Goal: Task Accomplishment & Management: Manage account settings

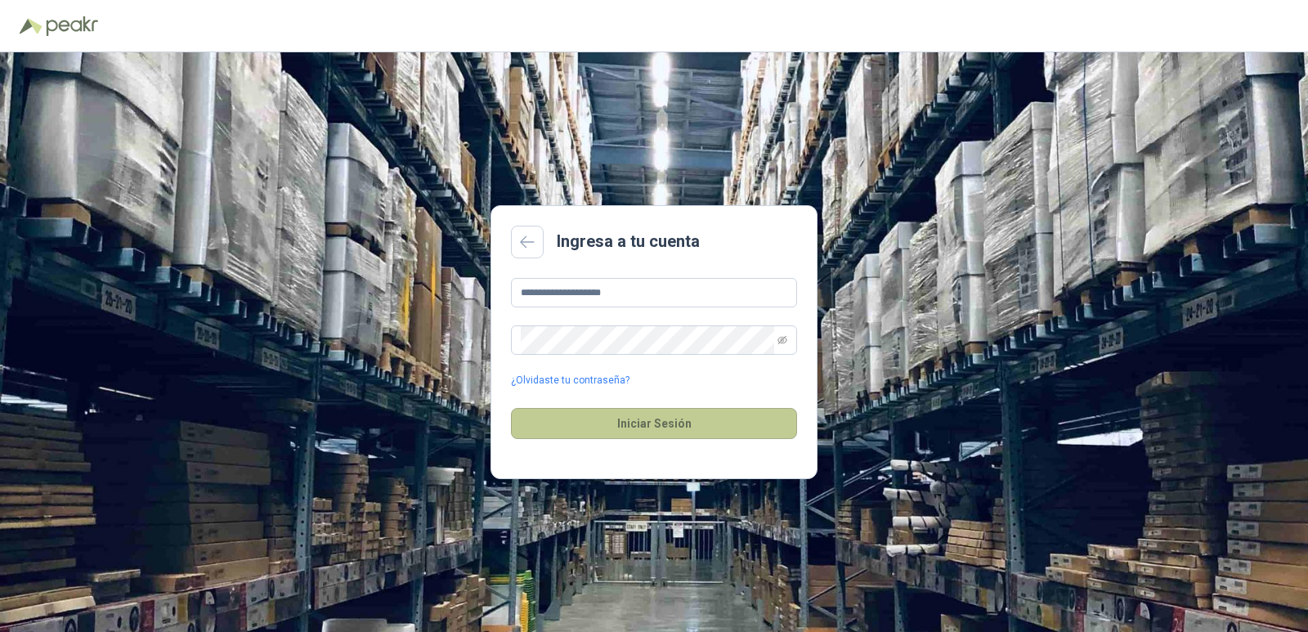
click at [620, 427] on button "Iniciar Sesión" at bounding box center [654, 423] width 286 height 31
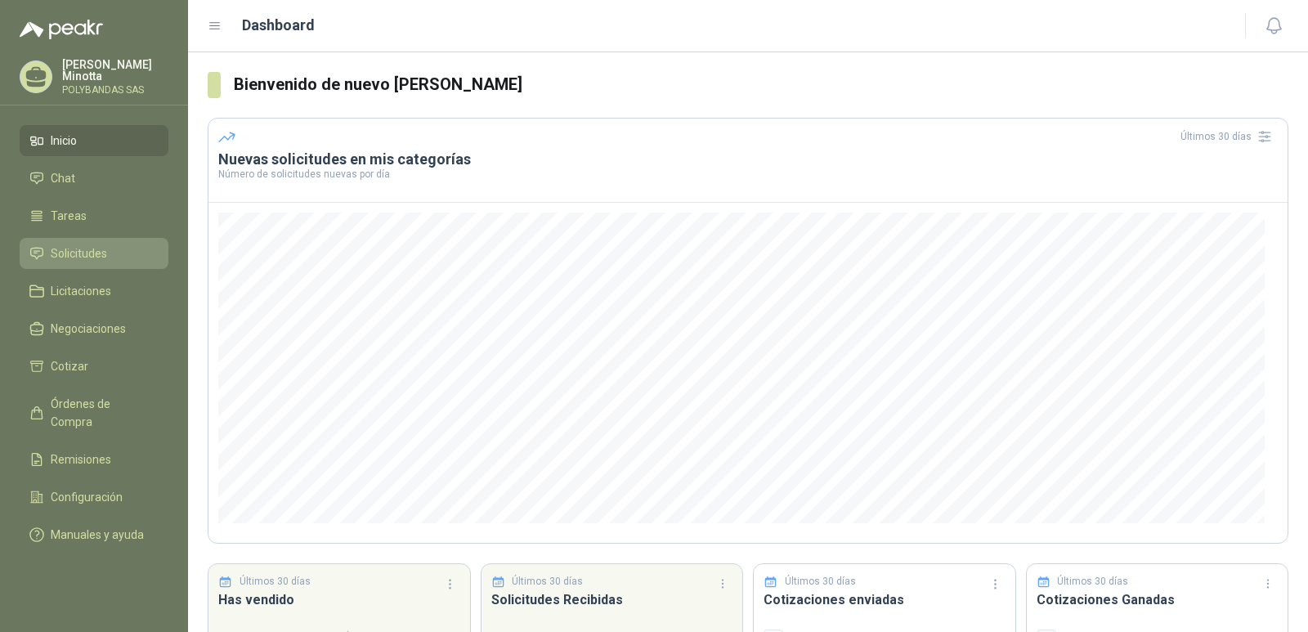
click at [81, 255] on span "Solicitudes" at bounding box center [79, 253] width 56 height 18
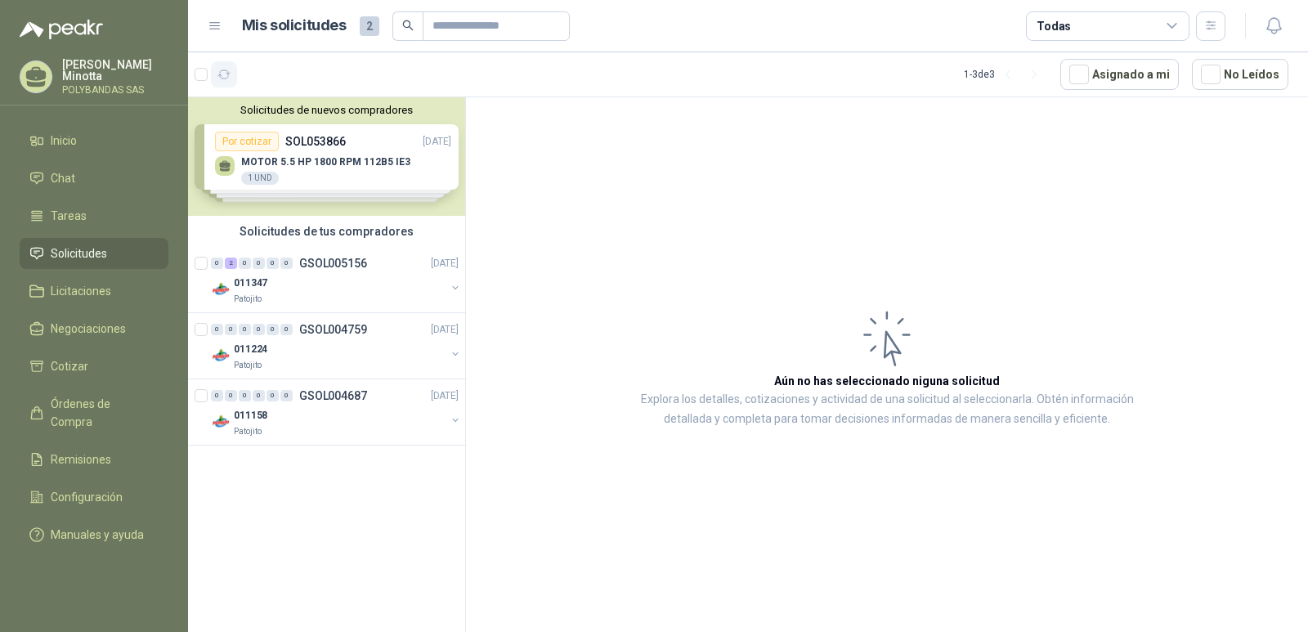
click at [226, 78] on icon "button" at bounding box center [224, 74] width 12 height 8
click at [329, 111] on button "Solicitudes de nuevos compradores" at bounding box center [327, 110] width 264 height 12
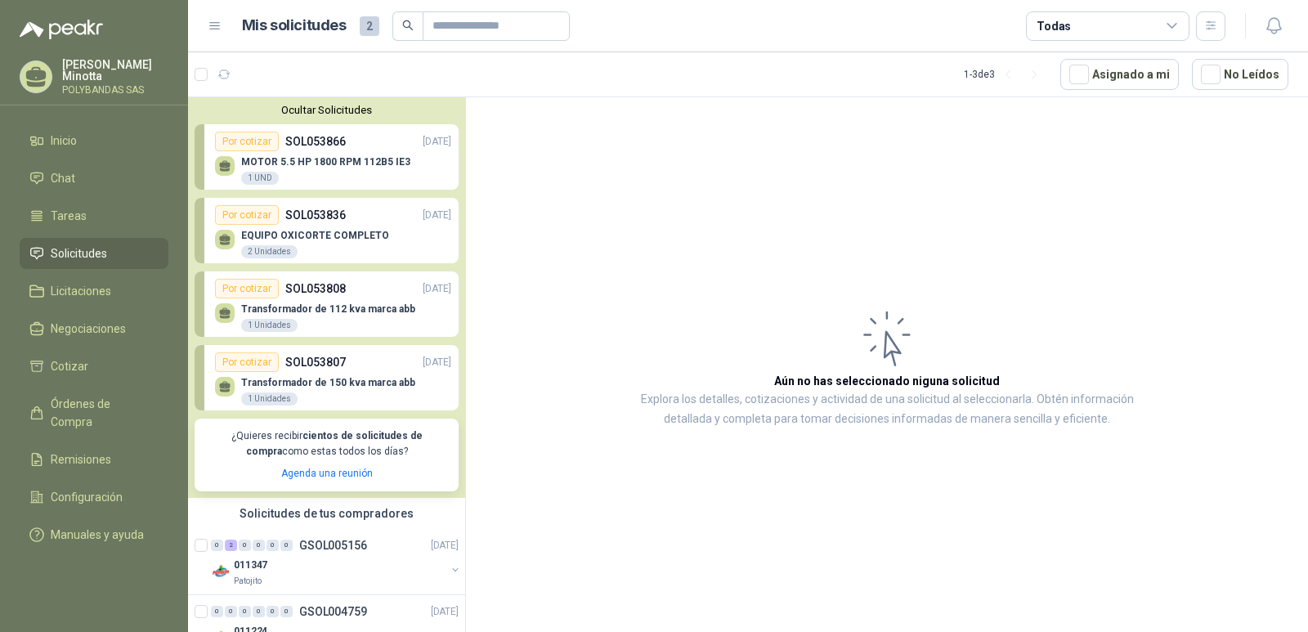
click at [329, 111] on button "Ocultar Solicitudes" at bounding box center [327, 110] width 264 height 12
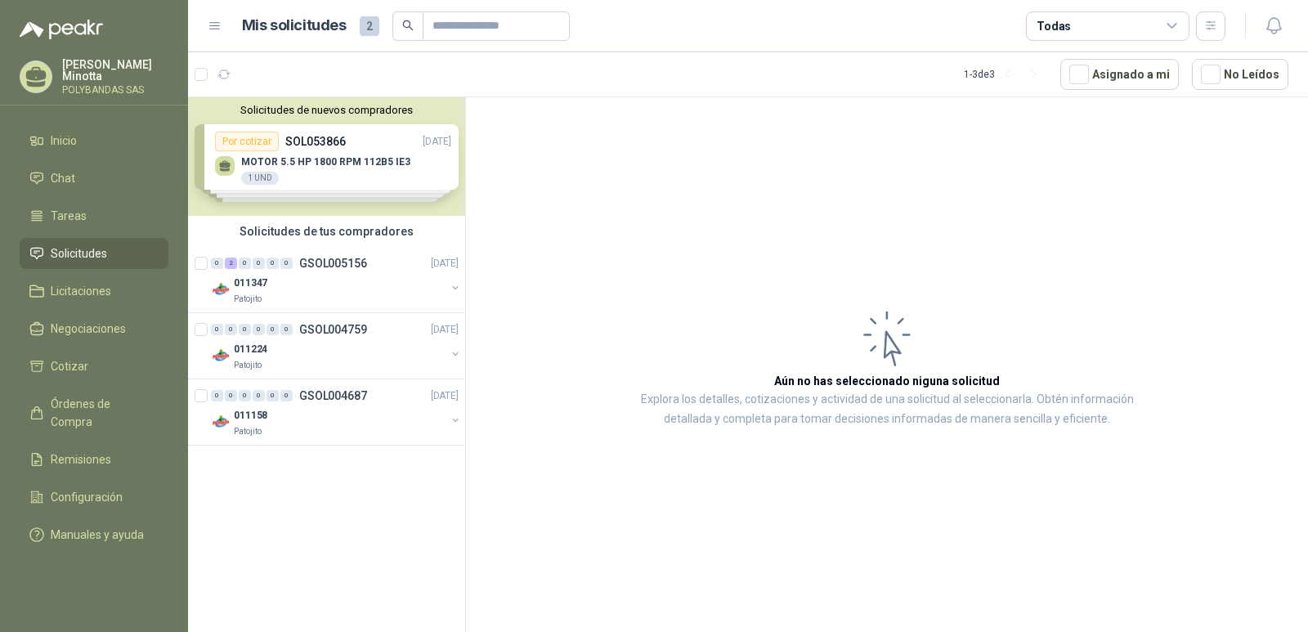
click at [101, 79] on p "[PERSON_NAME]" at bounding box center [115, 70] width 106 height 23
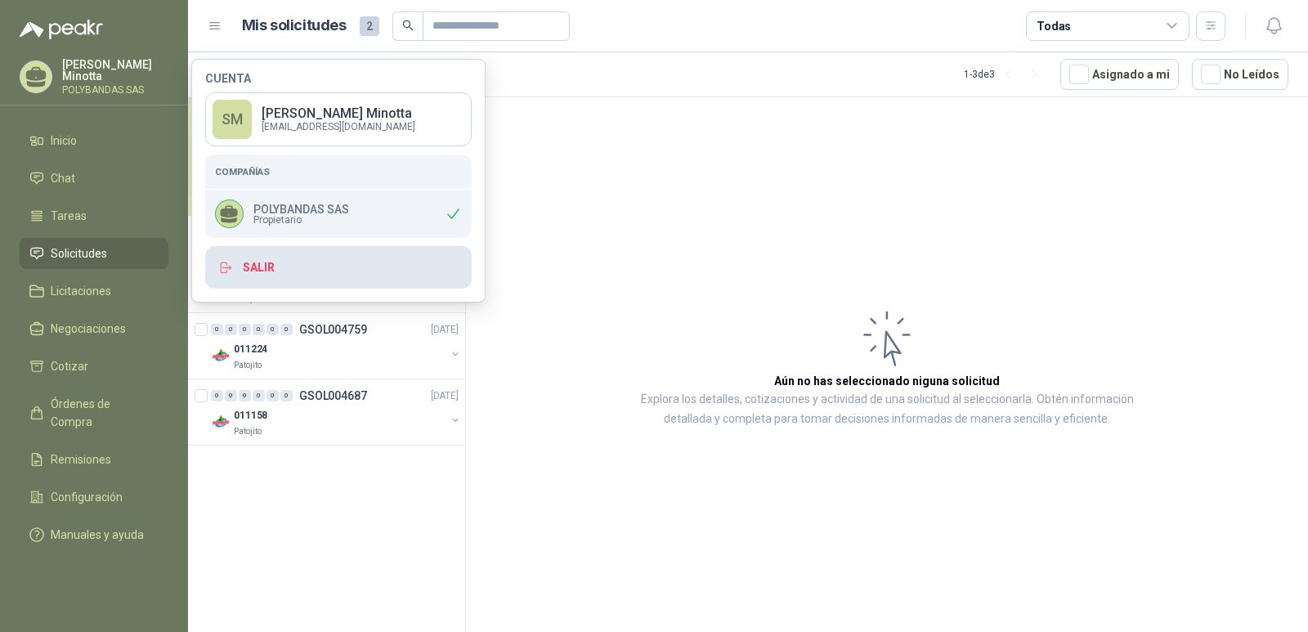
click at [270, 273] on button "Salir" at bounding box center [338, 267] width 267 height 43
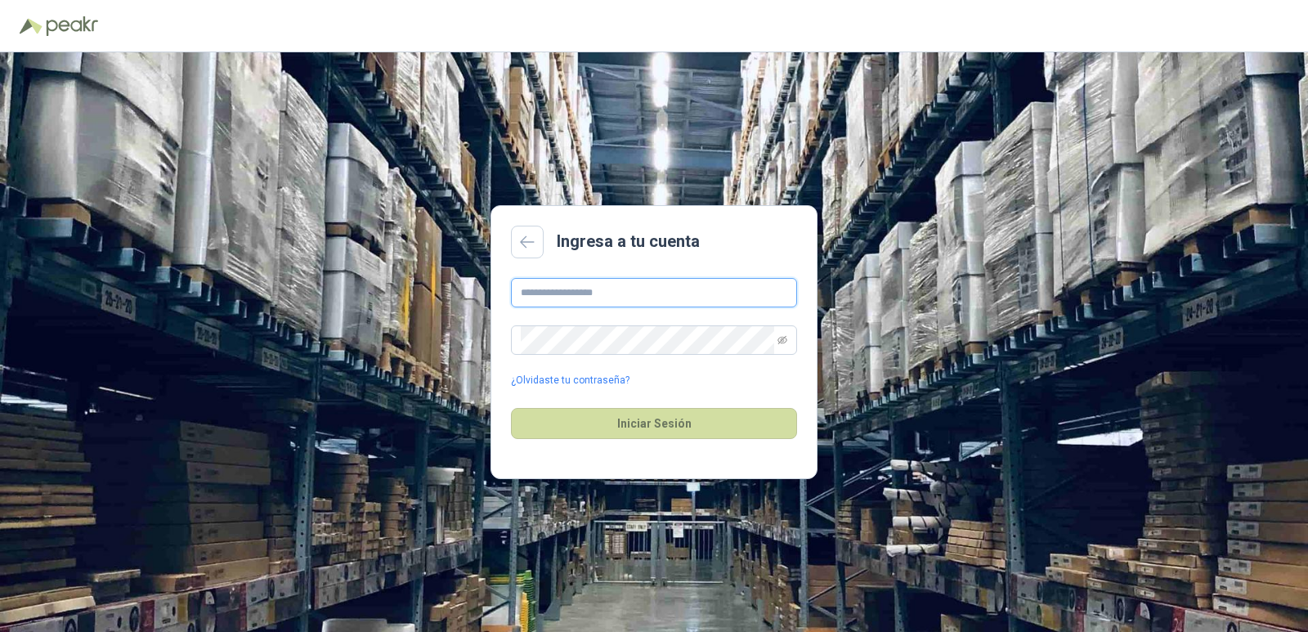
type input "**********"
click at [632, 415] on button "Iniciar Sesión" at bounding box center [654, 423] width 286 height 31
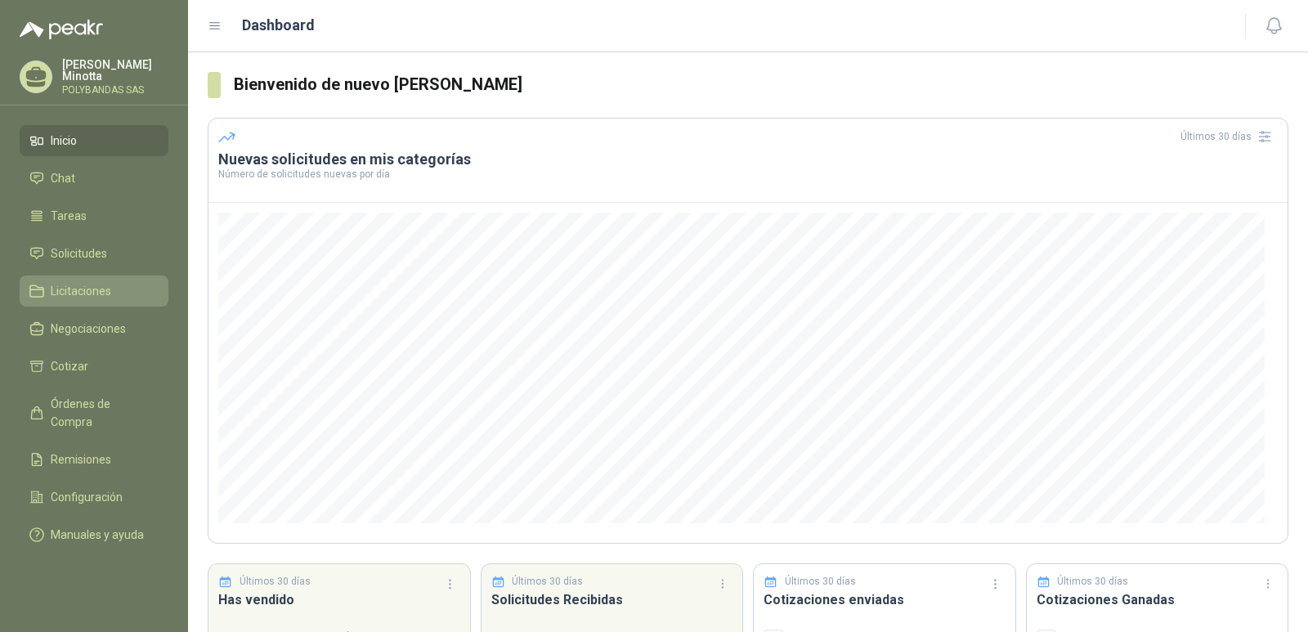
click at [102, 301] on link "Licitaciones" at bounding box center [94, 291] width 149 height 31
click at [96, 242] on link "Solicitudes" at bounding box center [94, 253] width 149 height 31
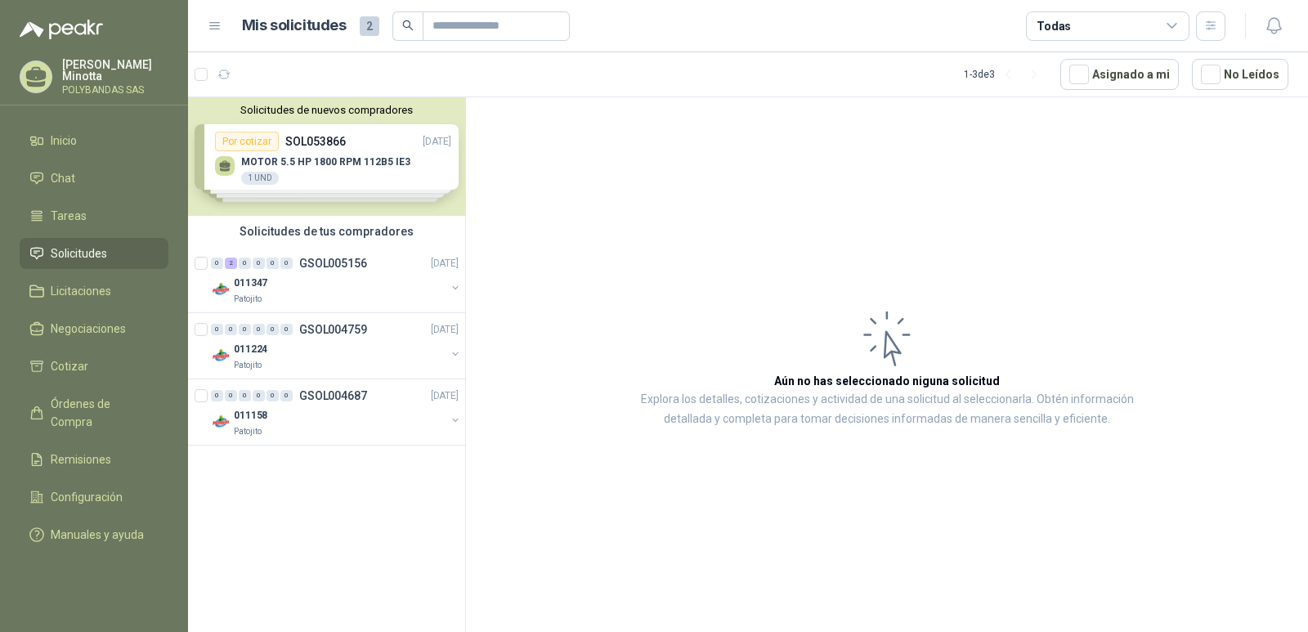
click at [329, 110] on button "Solicitudes de nuevos compradores" at bounding box center [327, 110] width 264 height 12
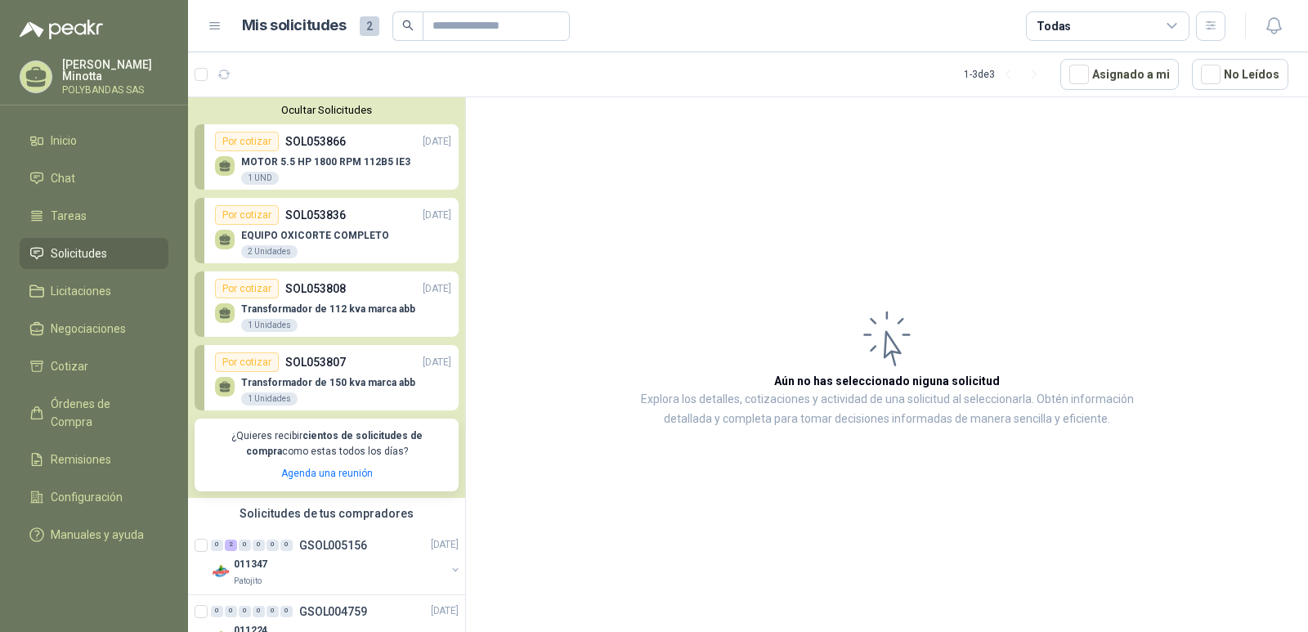
click at [336, 110] on button "Ocultar Solicitudes" at bounding box center [327, 110] width 264 height 12
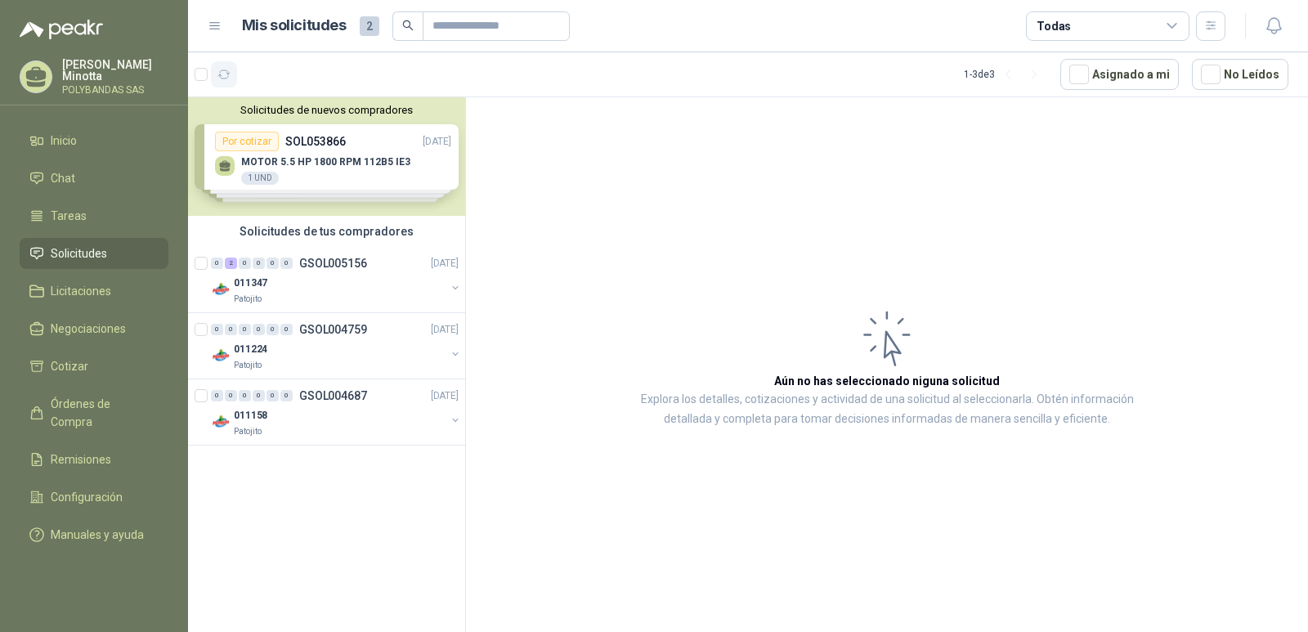
click at [230, 78] on icon "button" at bounding box center [224, 75] width 14 height 14
click at [161, 73] on p "[PERSON_NAME]" at bounding box center [115, 70] width 106 height 23
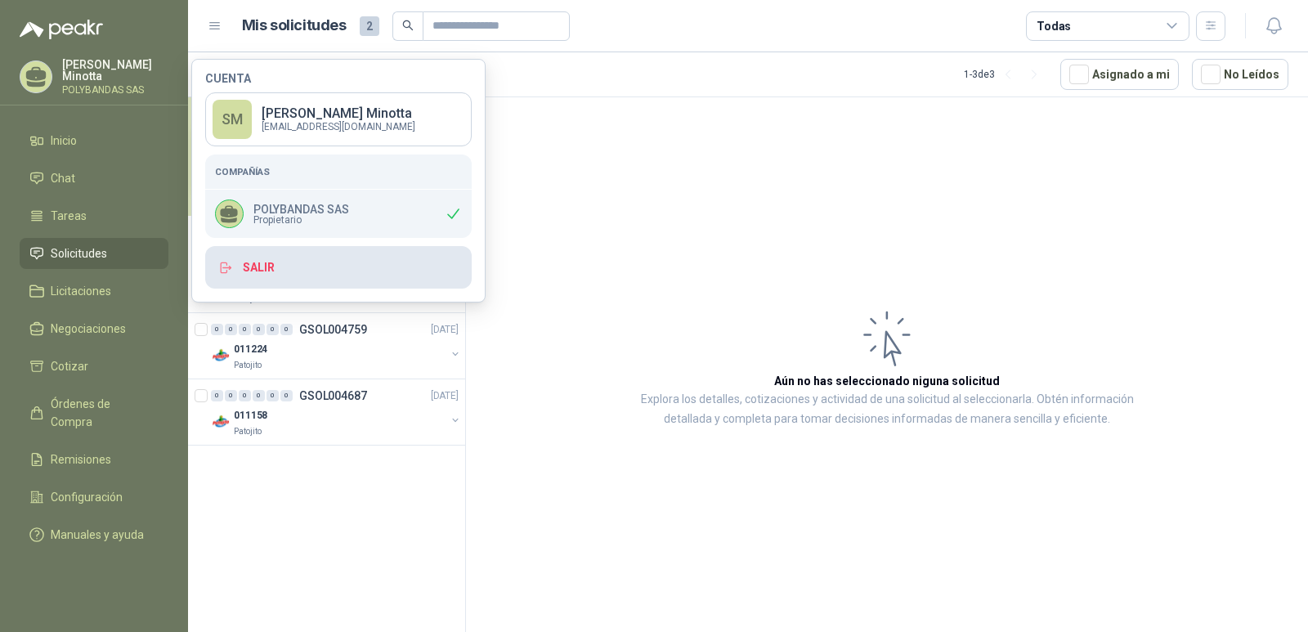
click at [274, 258] on button "Salir" at bounding box center [338, 267] width 267 height 43
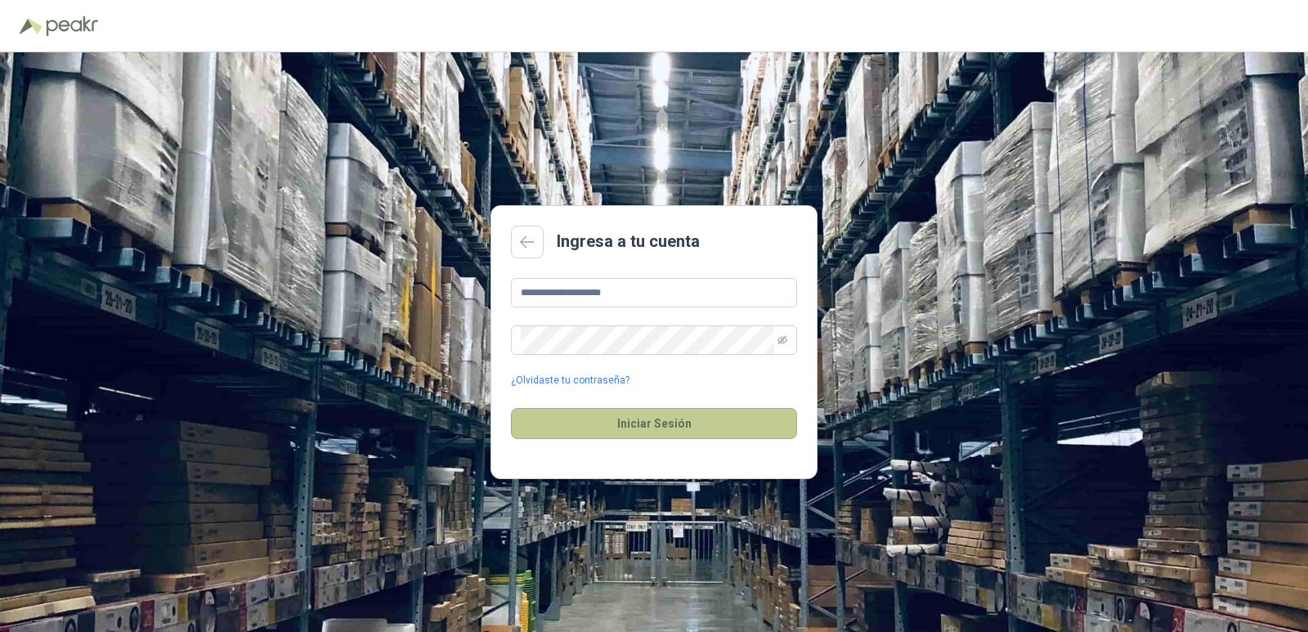
click at [664, 422] on button "Iniciar Sesión" at bounding box center [654, 423] width 286 height 31
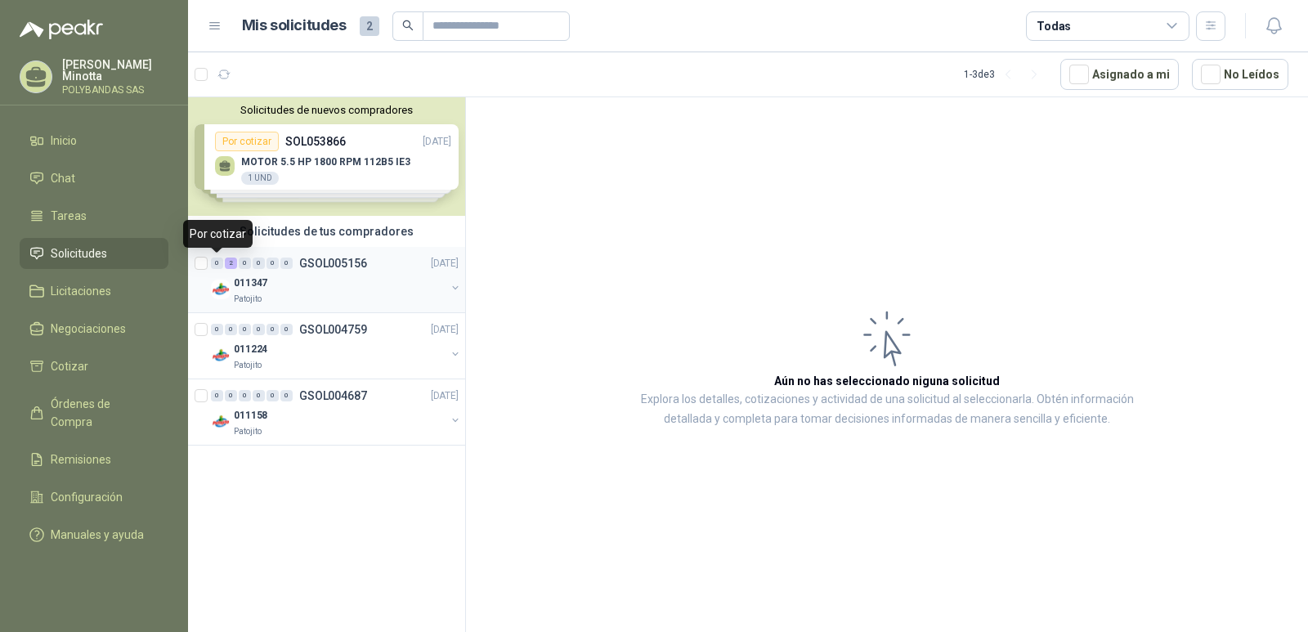
click at [216, 264] on div "0" at bounding box center [217, 263] width 12 height 11
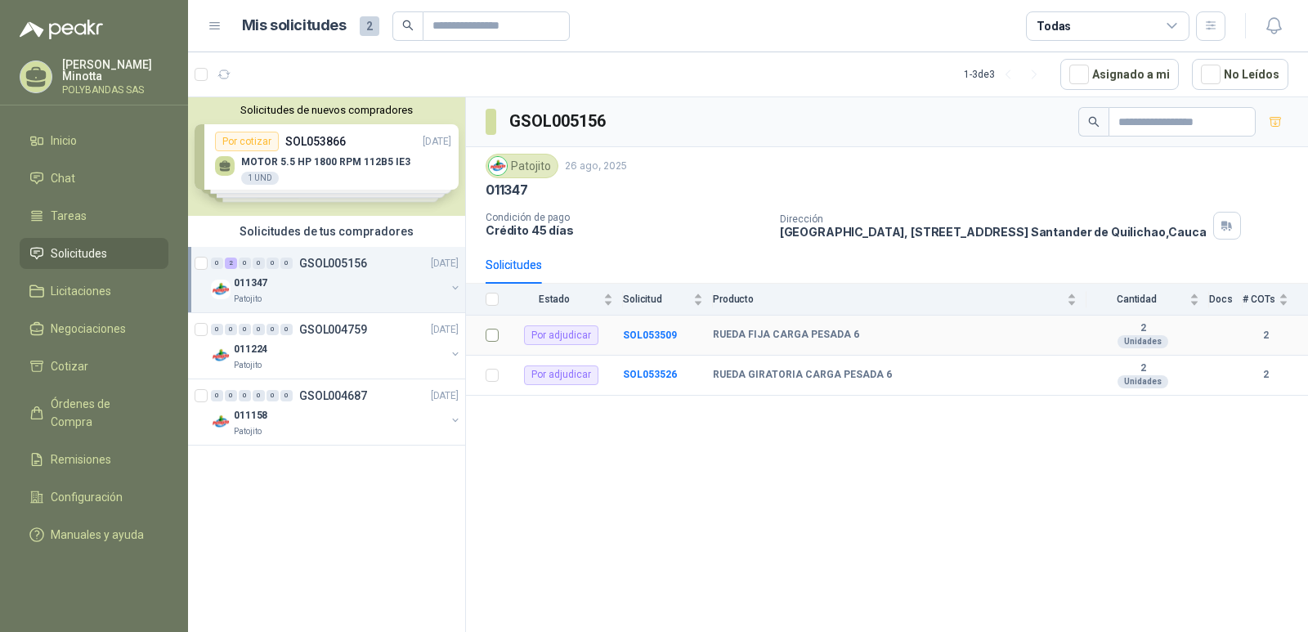
click at [497, 343] on label at bounding box center [492, 335] width 13 height 18
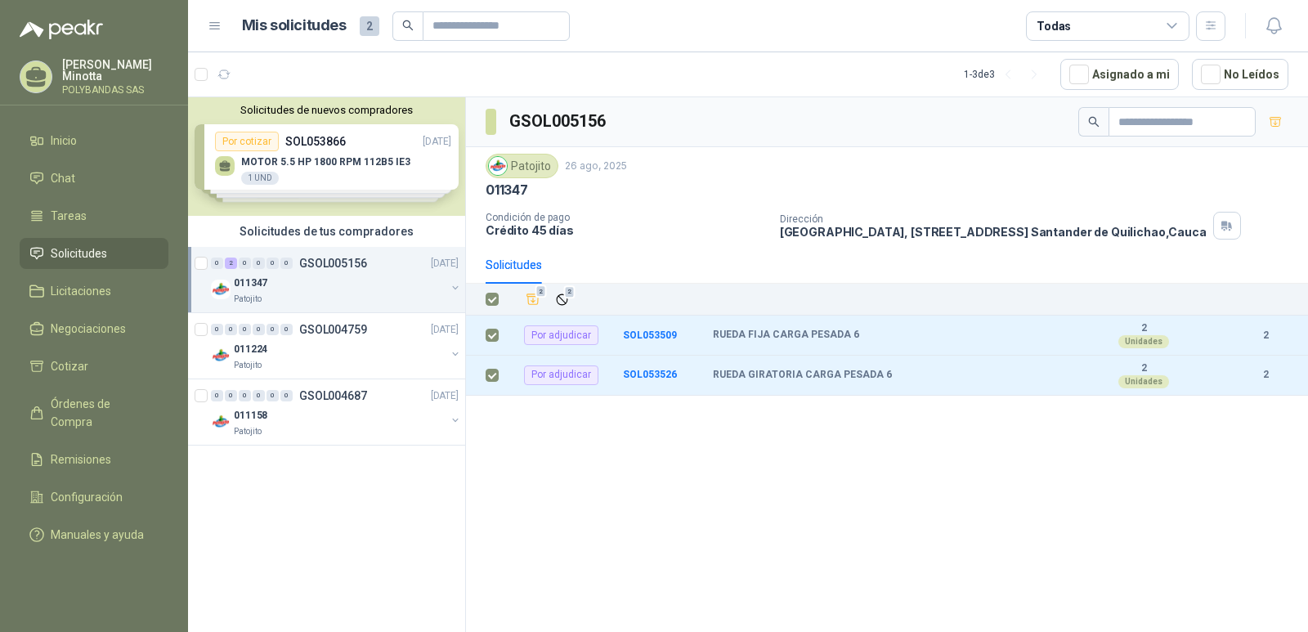
click at [578, 543] on div "GSOL005156 Patojito [DATE] 011347 Condición de pago Crédito 45 días Dirección […" at bounding box center [887, 367] width 842 height 540
click at [563, 440] on div "GSOL005156 Patojito [DATE] 011347 Condición de pago Crédito 45 días Dirección […" at bounding box center [887, 367] width 842 height 540
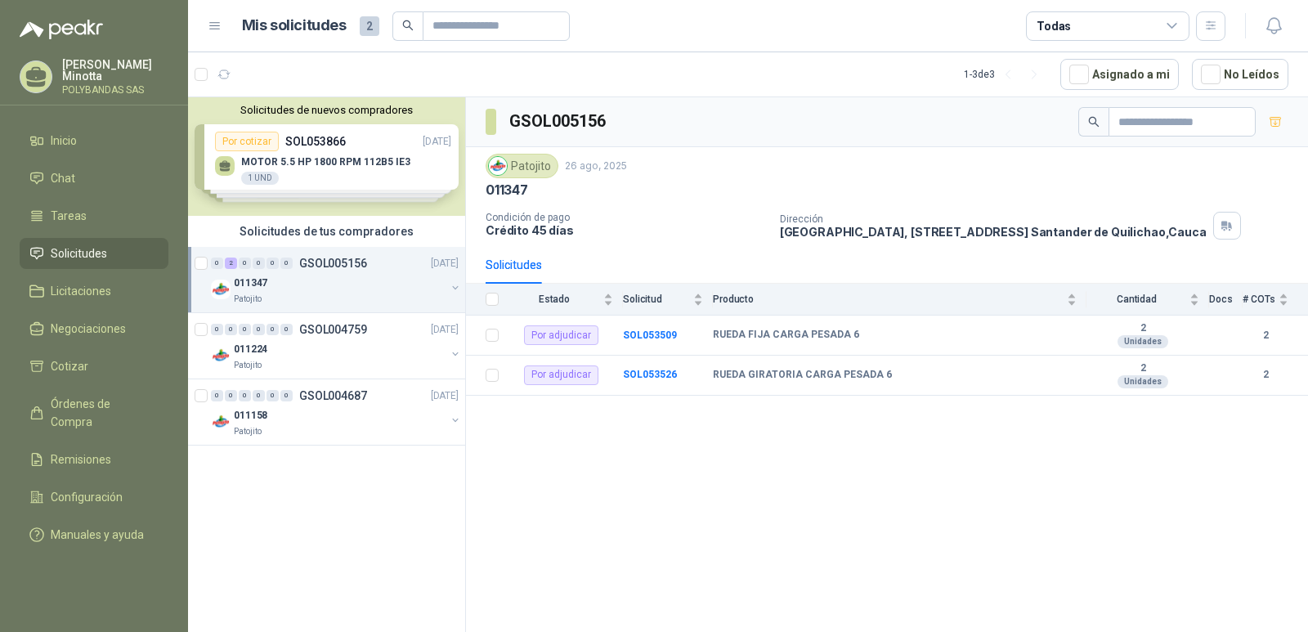
click at [999, 71] on div "1 - 3 de 3" at bounding box center [1005, 74] width 83 height 26
click at [316, 331] on p "GSOL004759" at bounding box center [333, 329] width 68 height 11
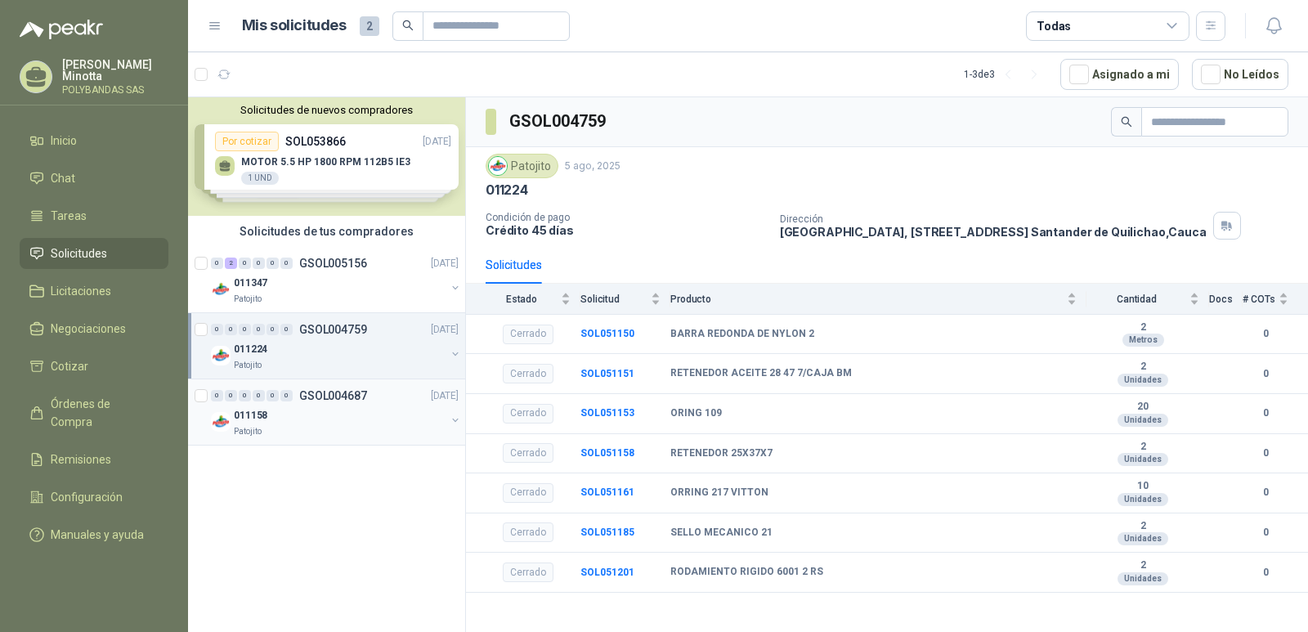
click at [324, 401] on p "GSOL004687" at bounding box center [333, 395] width 68 height 11
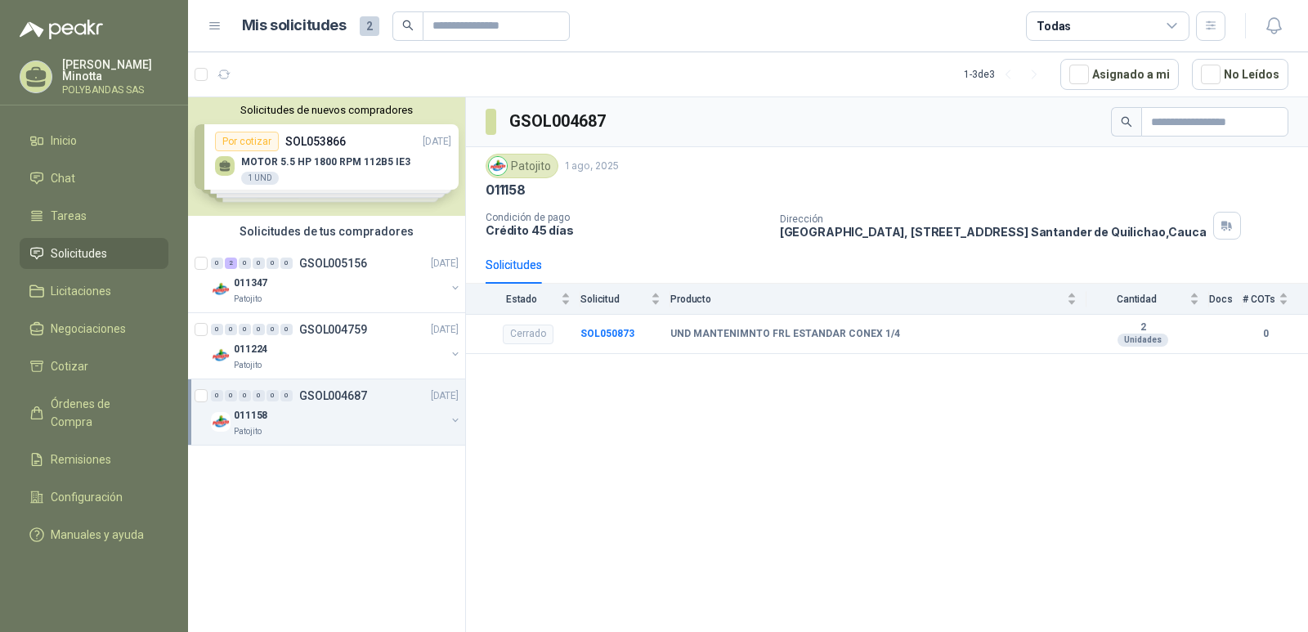
click at [78, 65] on p "[PERSON_NAME]" at bounding box center [115, 70] width 106 height 23
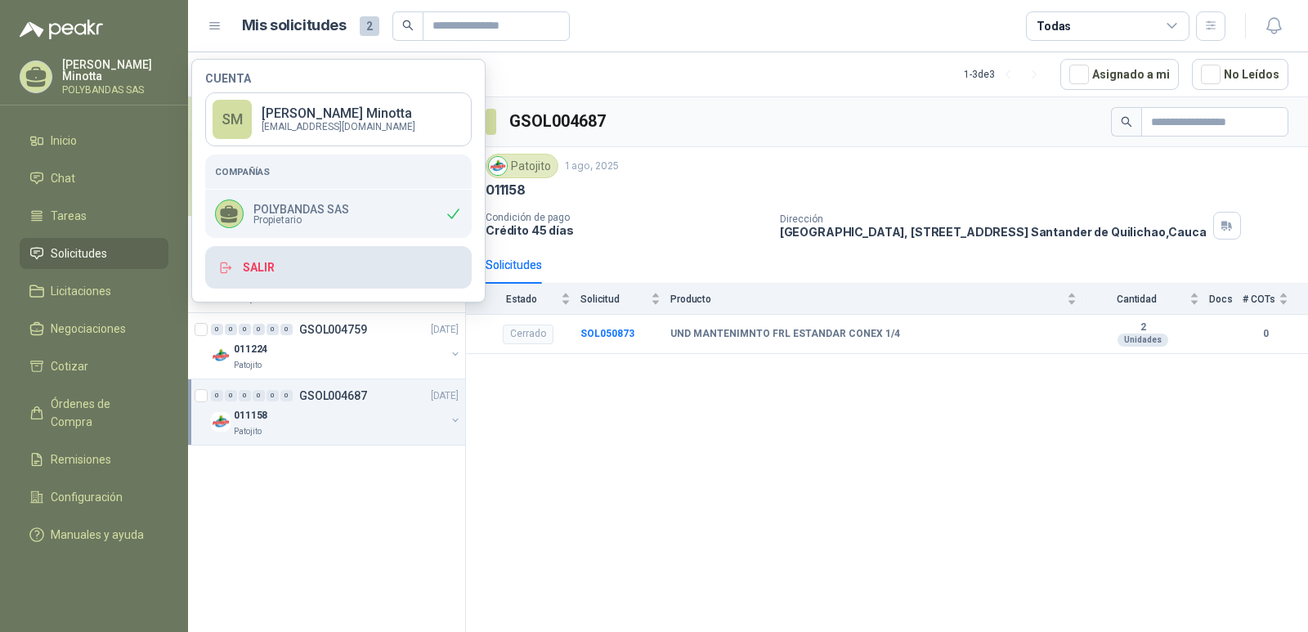
click at [247, 267] on button "Salir" at bounding box center [338, 267] width 267 height 43
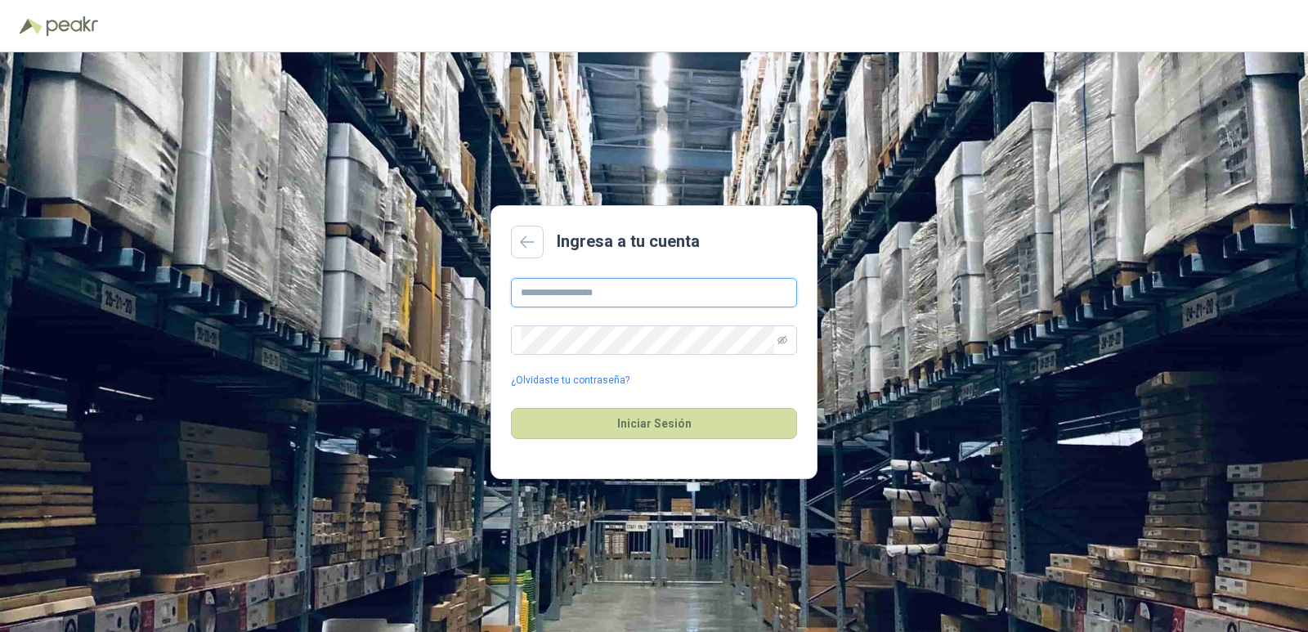
type input "**********"
click at [652, 423] on button "Iniciar Sesión" at bounding box center [654, 423] width 286 height 31
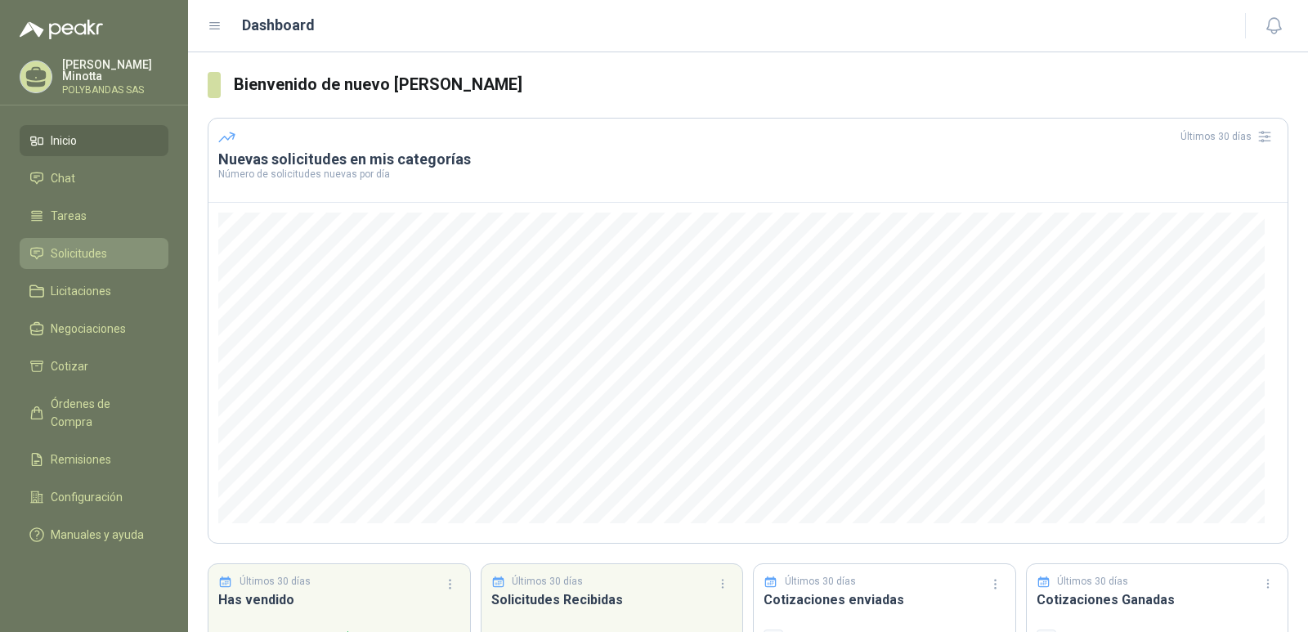
click at [123, 260] on li "Solicitudes" at bounding box center [93, 253] width 129 height 18
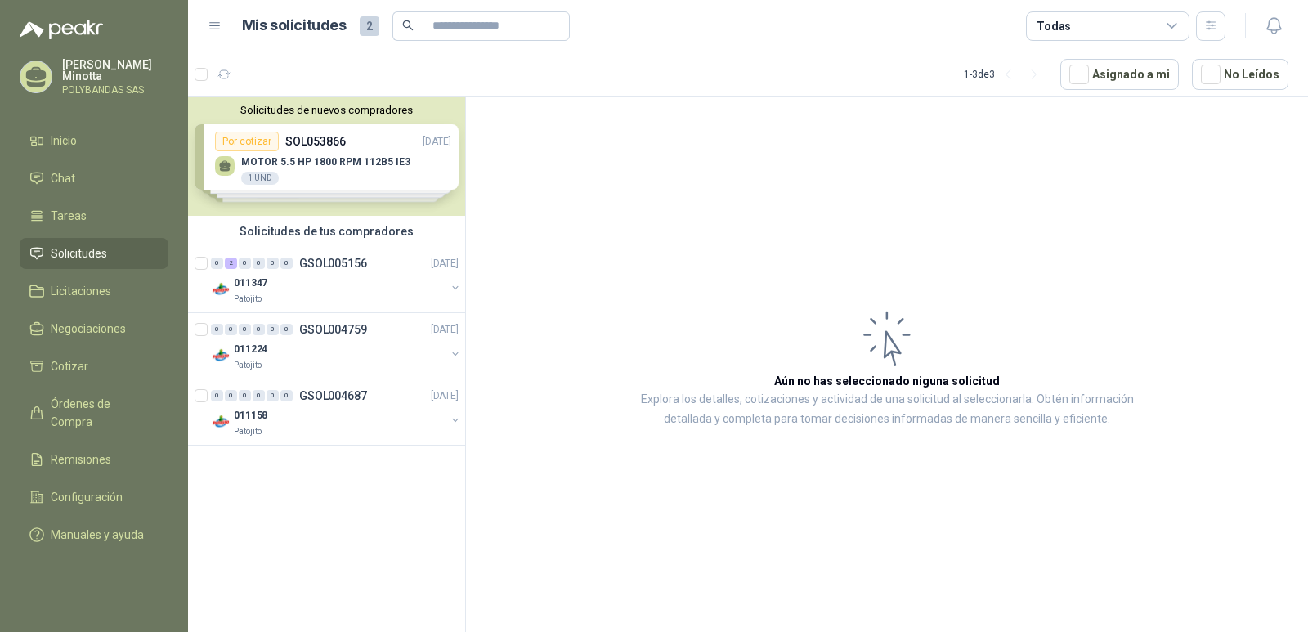
click at [333, 110] on button "Solicitudes de nuevos compradores" at bounding box center [327, 110] width 264 height 12
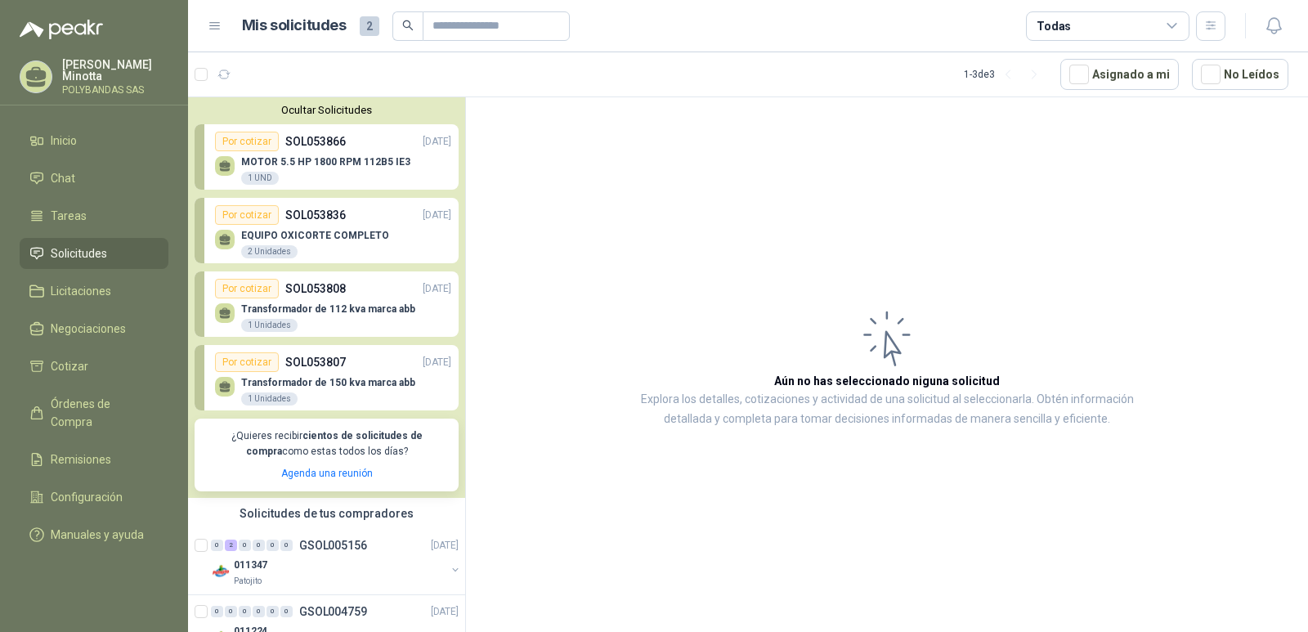
click at [338, 284] on p "SOL053808" at bounding box center [315, 289] width 61 height 18
click at [342, 300] on div "Transformador de 112 kva marca abb 1 Unidades" at bounding box center [333, 315] width 236 height 34
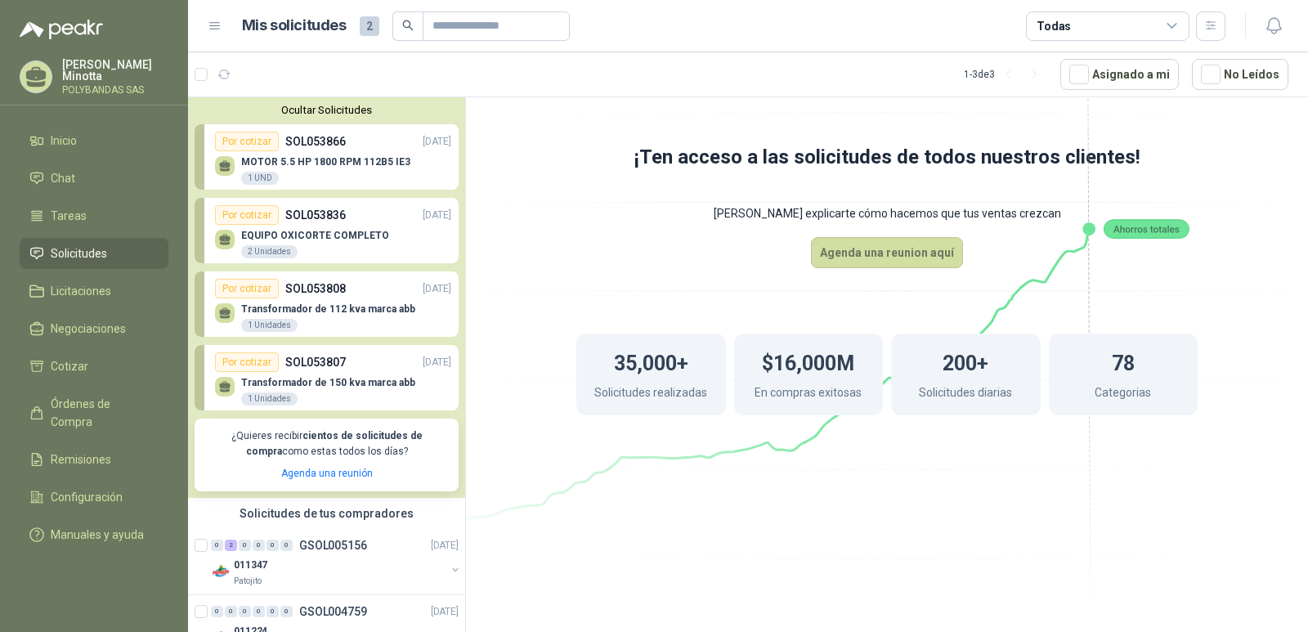
click at [323, 238] on p "EQUIPO OXICORTE COMPLETO" at bounding box center [315, 235] width 148 height 11
click at [322, 216] on p "SOL053836" at bounding box center [315, 215] width 61 height 18
click at [336, 164] on p "MOTOR 5.5 HP 1800 RPM 112B5 IE3" at bounding box center [325, 161] width 169 height 11
click at [329, 109] on button "Ocultar Solicitudes" at bounding box center [327, 110] width 264 height 12
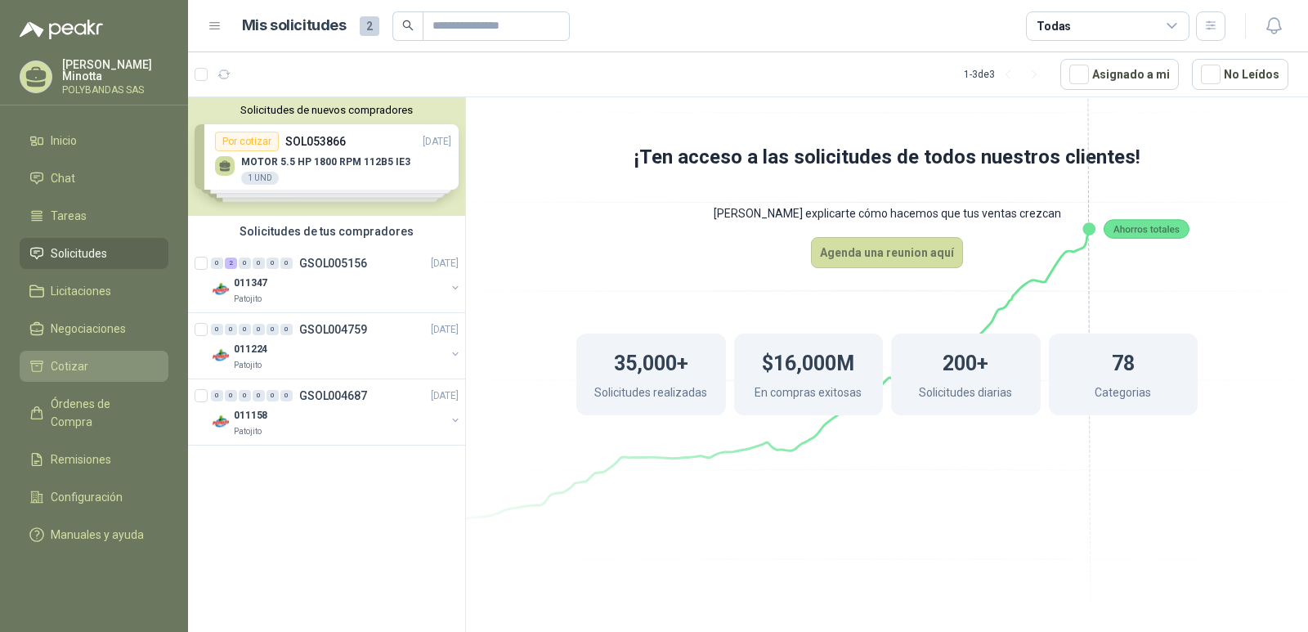
click at [74, 373] on span "Cotizar" at bounding box center [70, 366] width 38 height 18
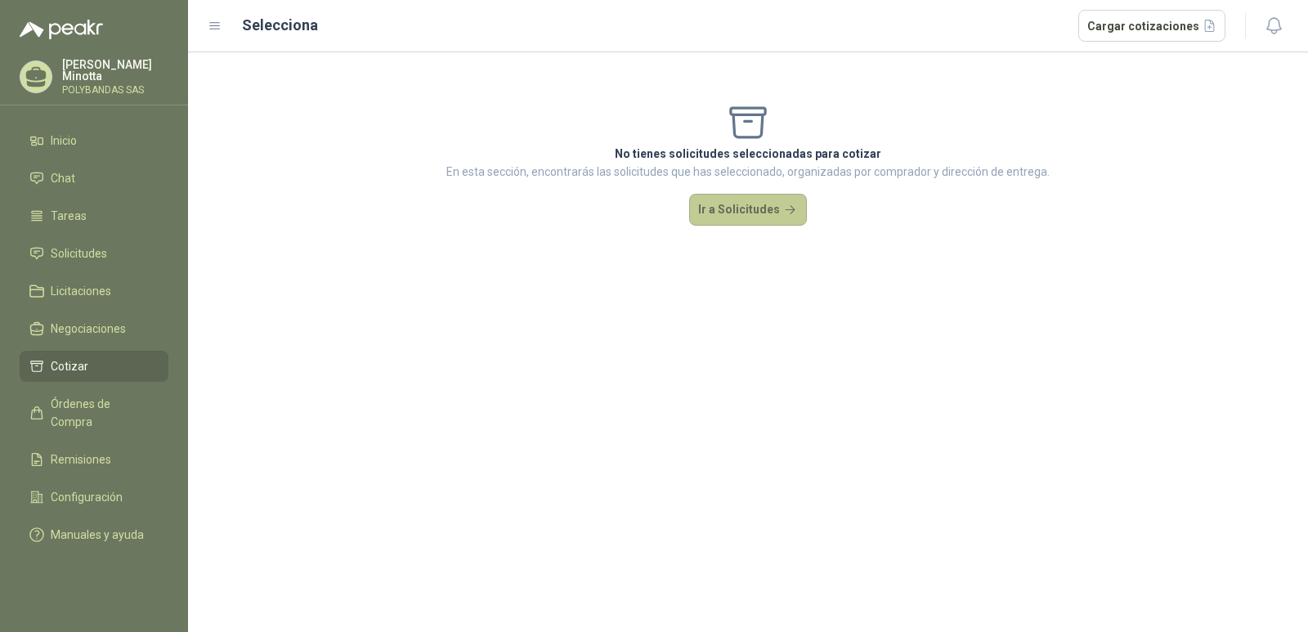
click at [737, 220] on button "Ir a Solicitudes" at bounding box center [748, 210] width 118 height 33
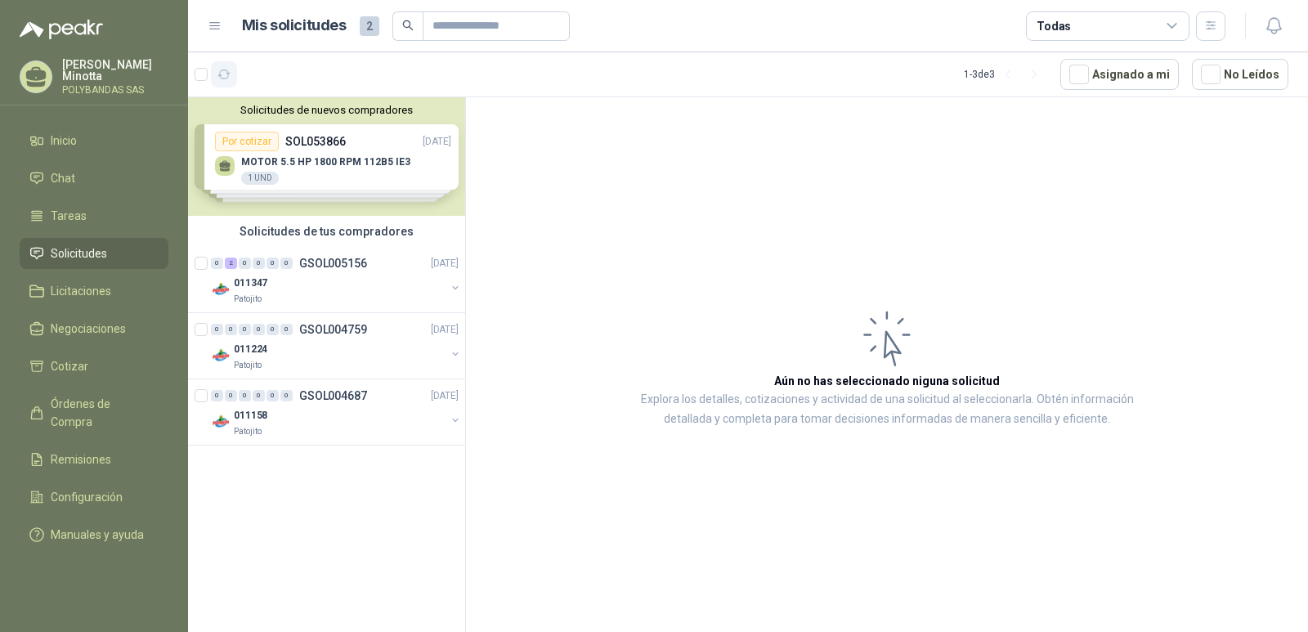
click at [222, 74] on icon "button" at bounding box center [224, 75] width 14 height 14
click at [86, 68] on p "[PERSON_NAME]" at bounding box center [115, 70] width 106 height 23
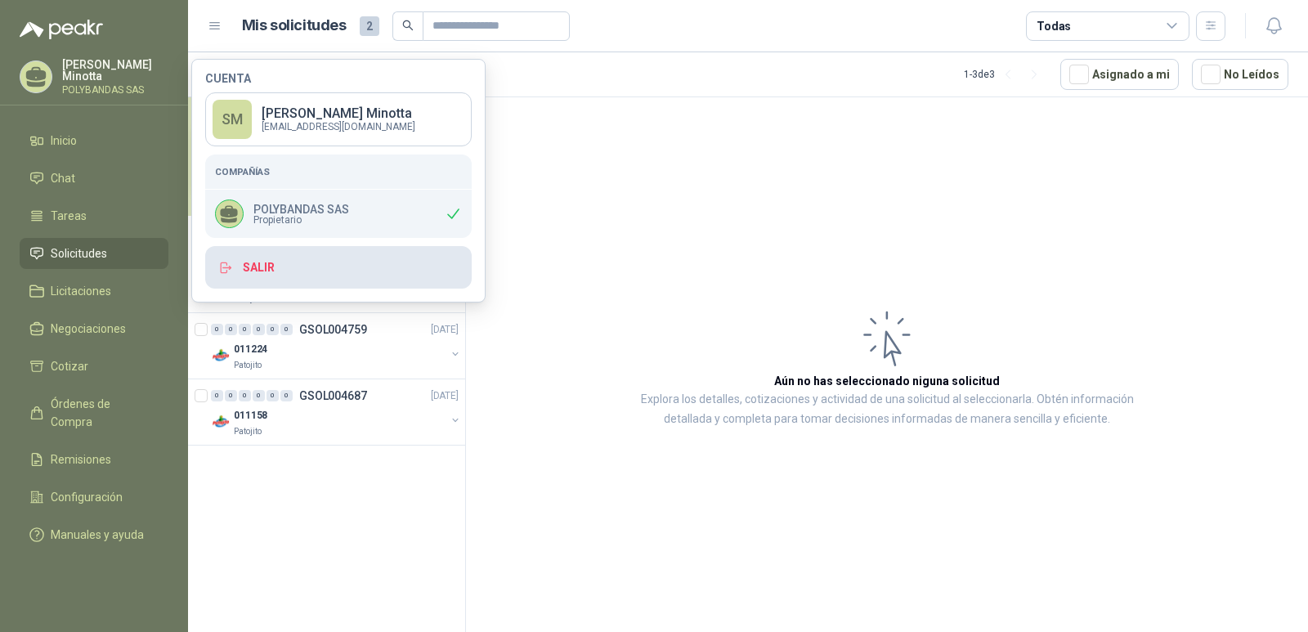
click at [291, 275] on button "Salir" at bounding box center [338, 267] width 267 height 43
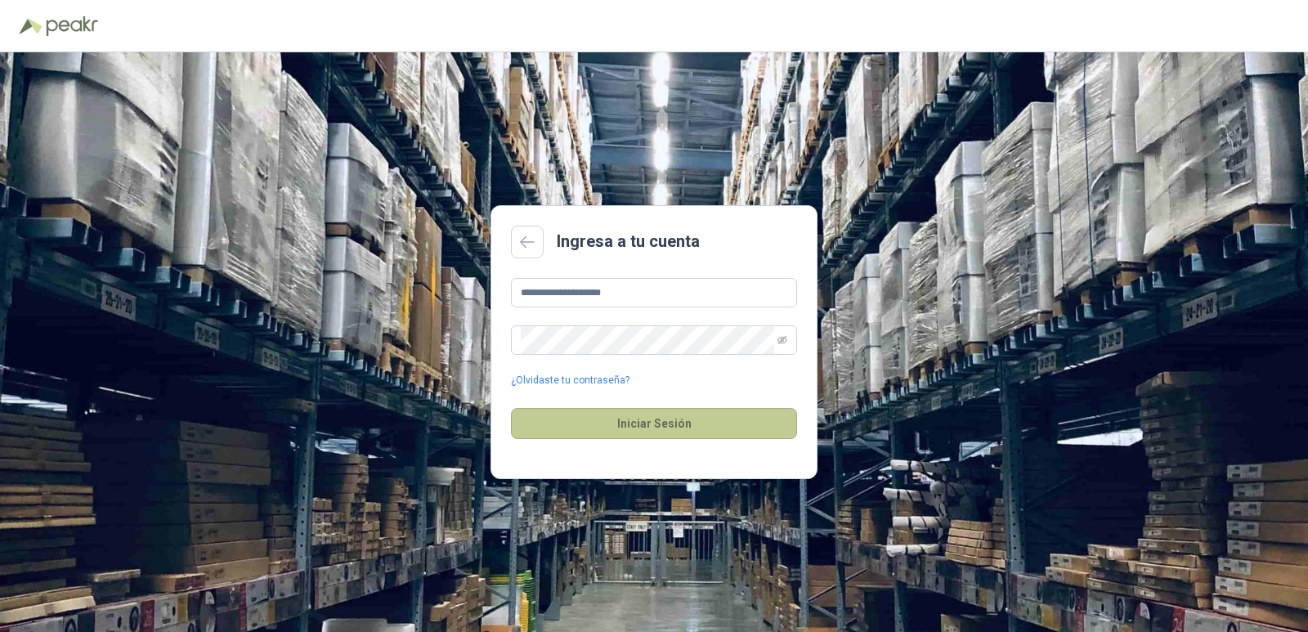
click at [569, 422] on button "Iniciar Sesión" at bounding box center [654, 423] width 286 height 31
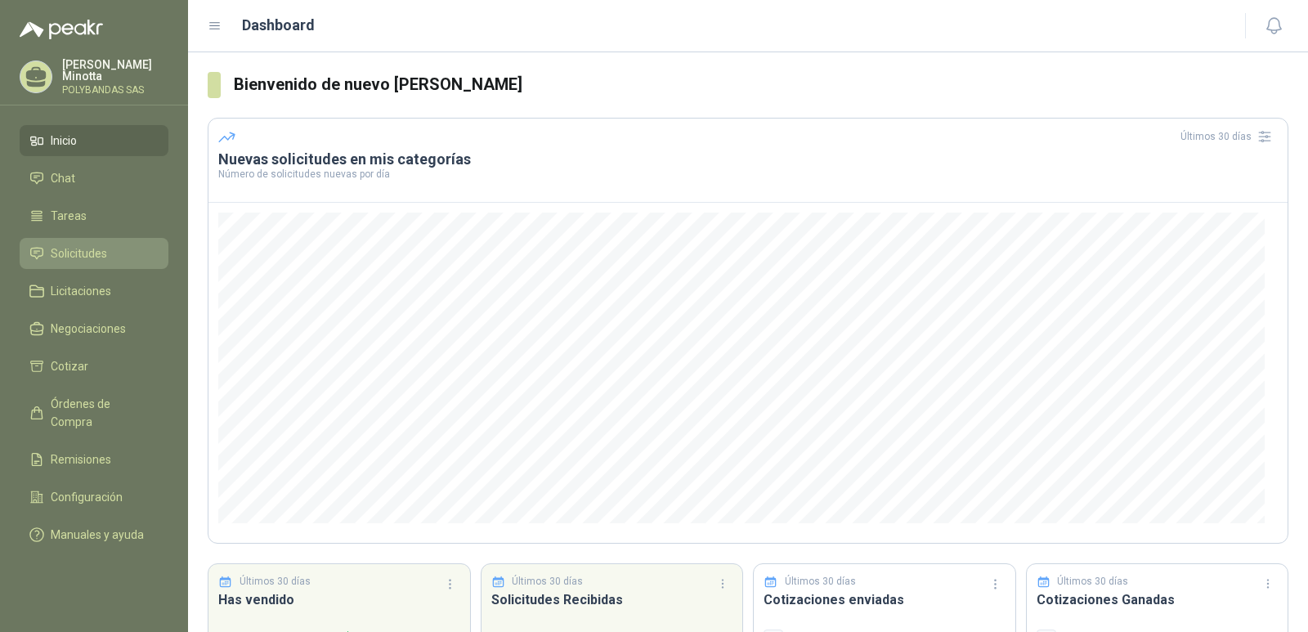
click at [92, 267] on link "Solicitudes" at bounding box center [94, 253] width 149 height 31
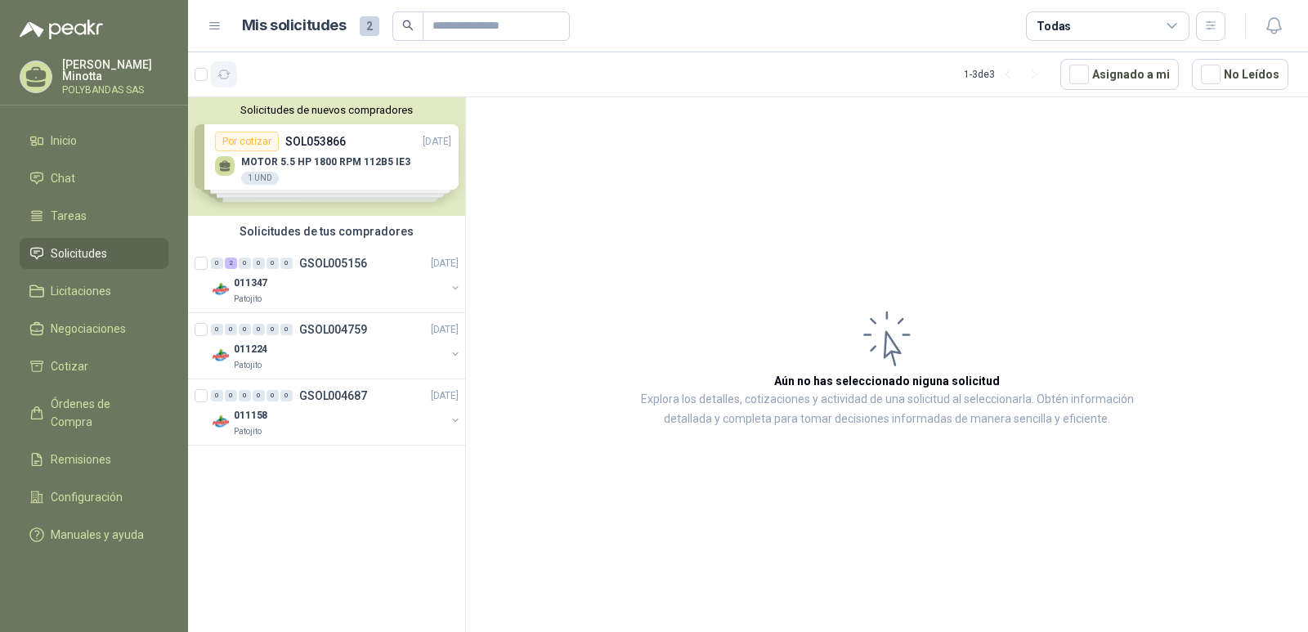
click at [227, 75] on icon "button" at bounding box center [224, 75] width 14 height 14
click at [110, 74] on p "[PERSON_NAME]" at bounding box center [115, 70] width 106 height 23
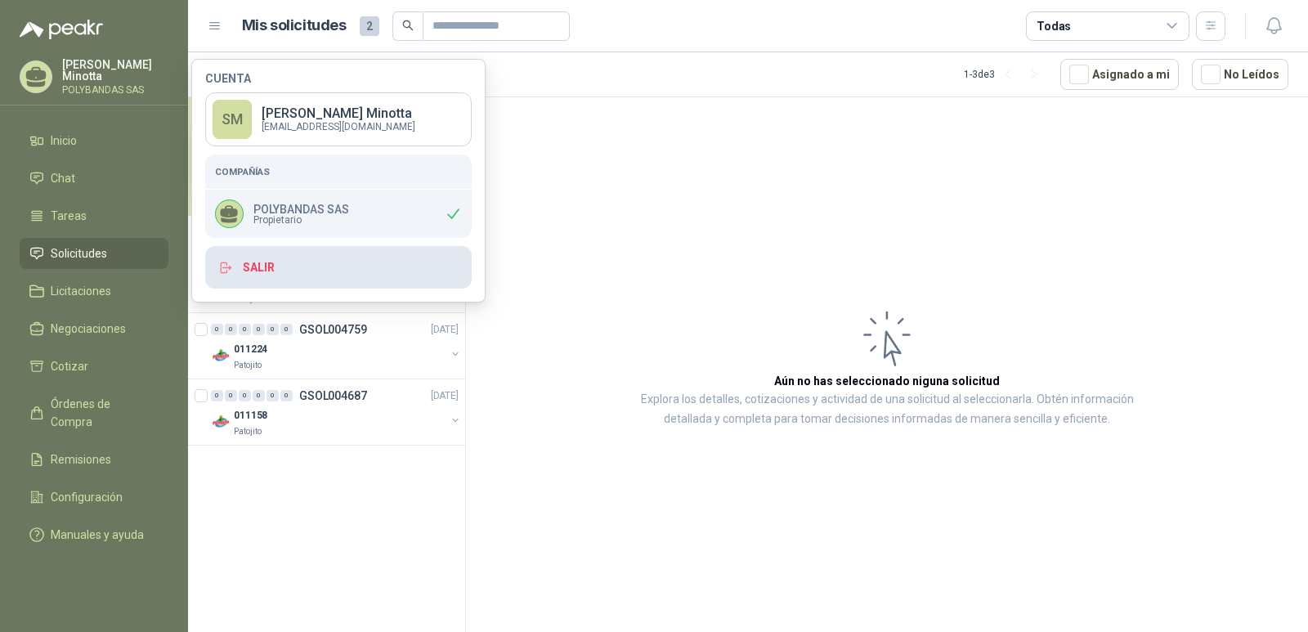
click at [293, 288] on button "Salir" at bounding box center [338, 267] width 267 height 43
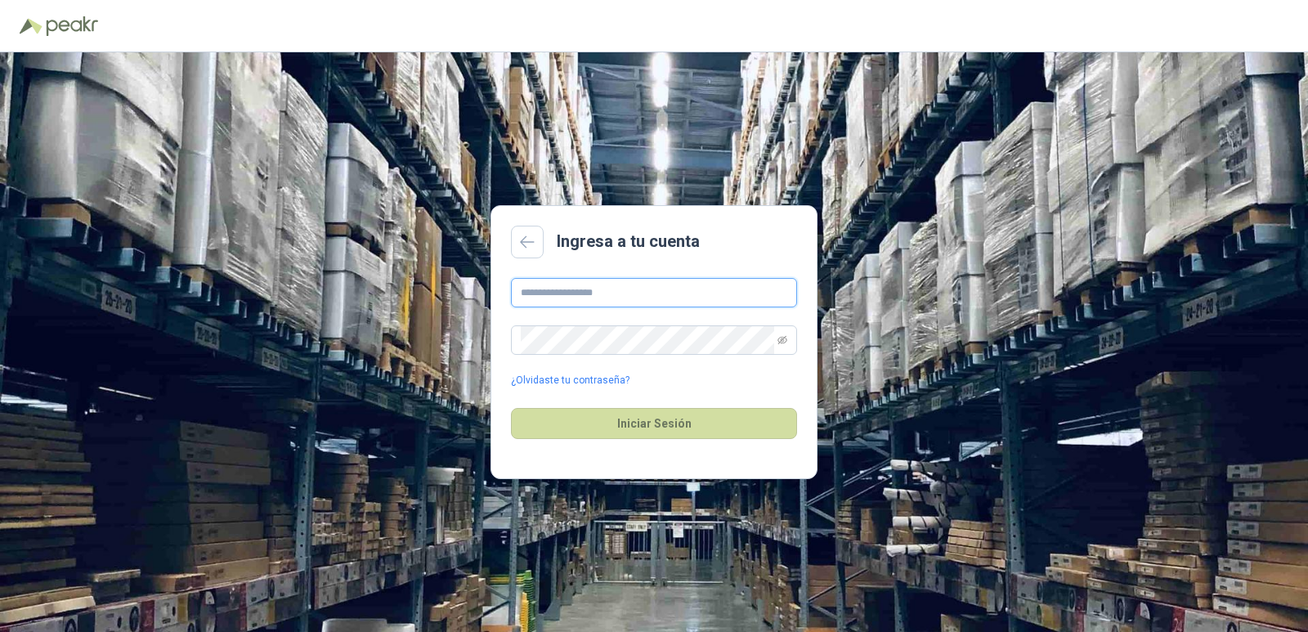
type input "**********"
click at [685, 431] on button "Iniciar Sesión" at bounding box center [654, 423] width 286 height 31
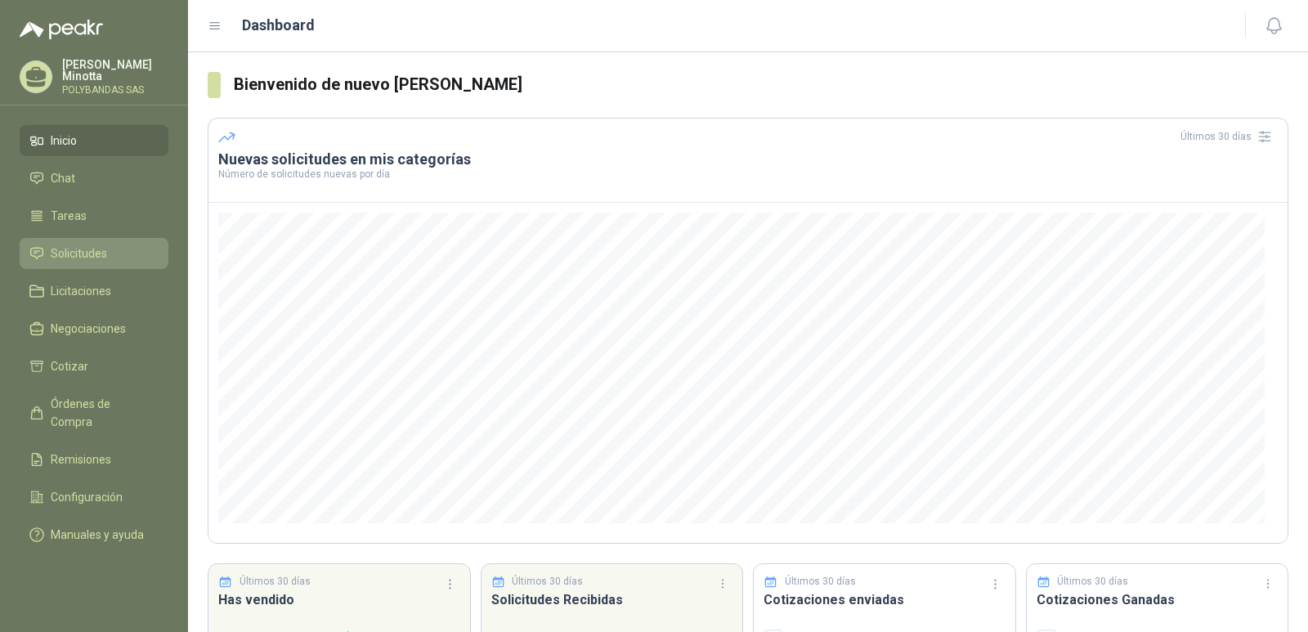
click at [75, 259] on span "Solicitudes" at bounding box center [79, 253] width 56 height 18
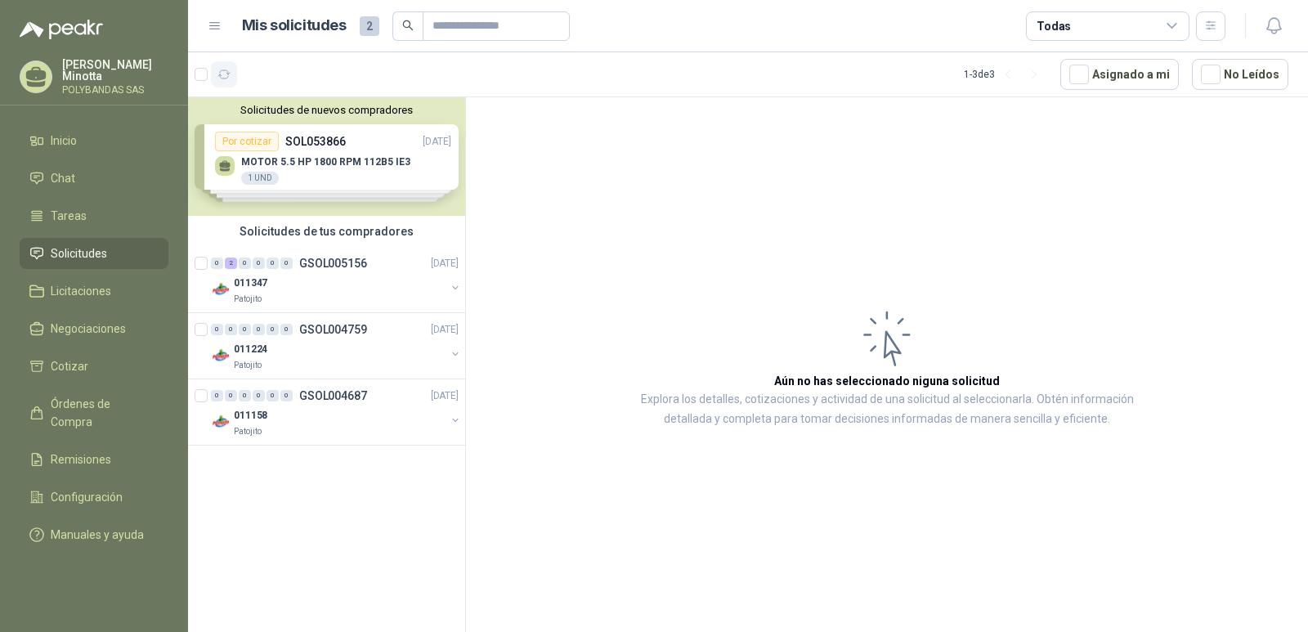
click at [226, 71] on icon "button" at bounding box center [224, 75] width 14 height 14
click at [290, 115] on button "Solicitudes de nuevos compradores" at bounding box center [327, 110] width 264 height 12
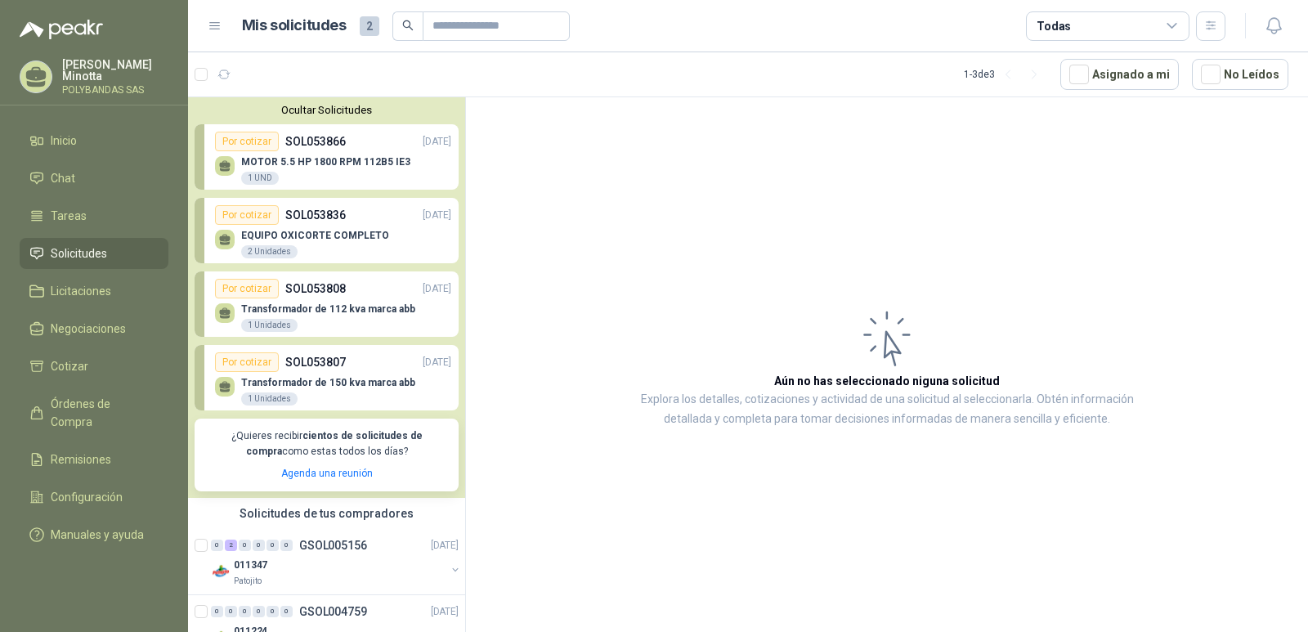
click at [290, 115] on button "Ocultar Solicitudes" at bounding box center [327, 110] width 264 height 12
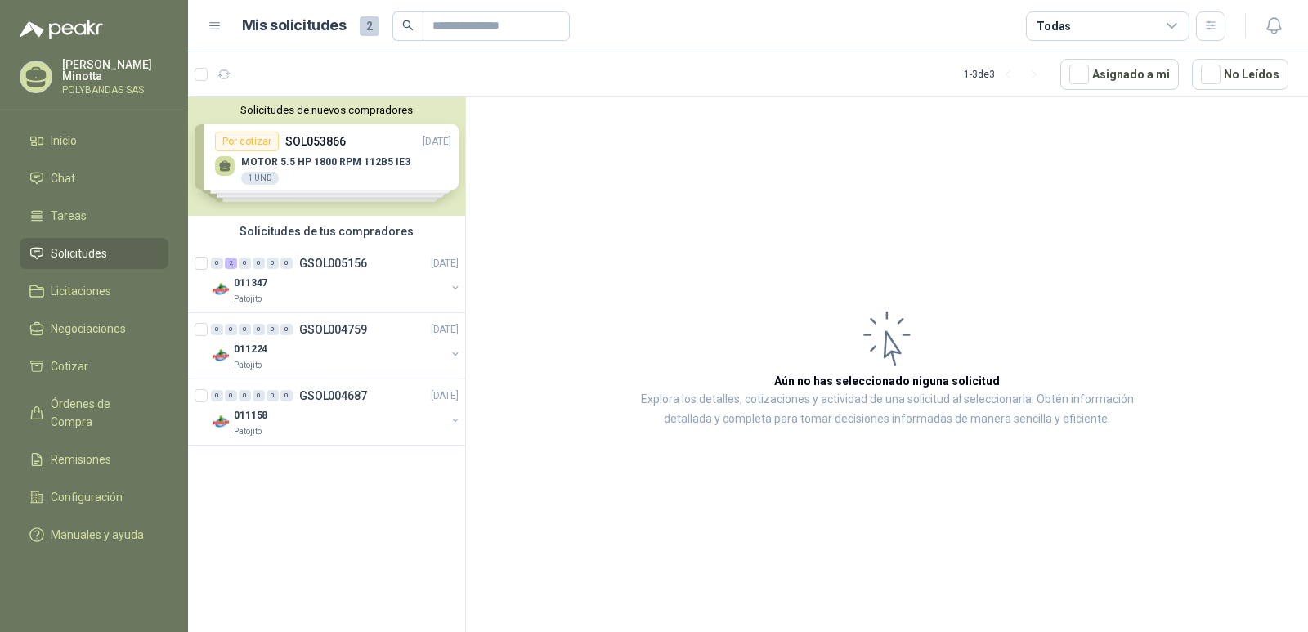
click at [91, 73] on p "[PERSON_NAME]" at bounding box center [115, 70] width 106 height 23
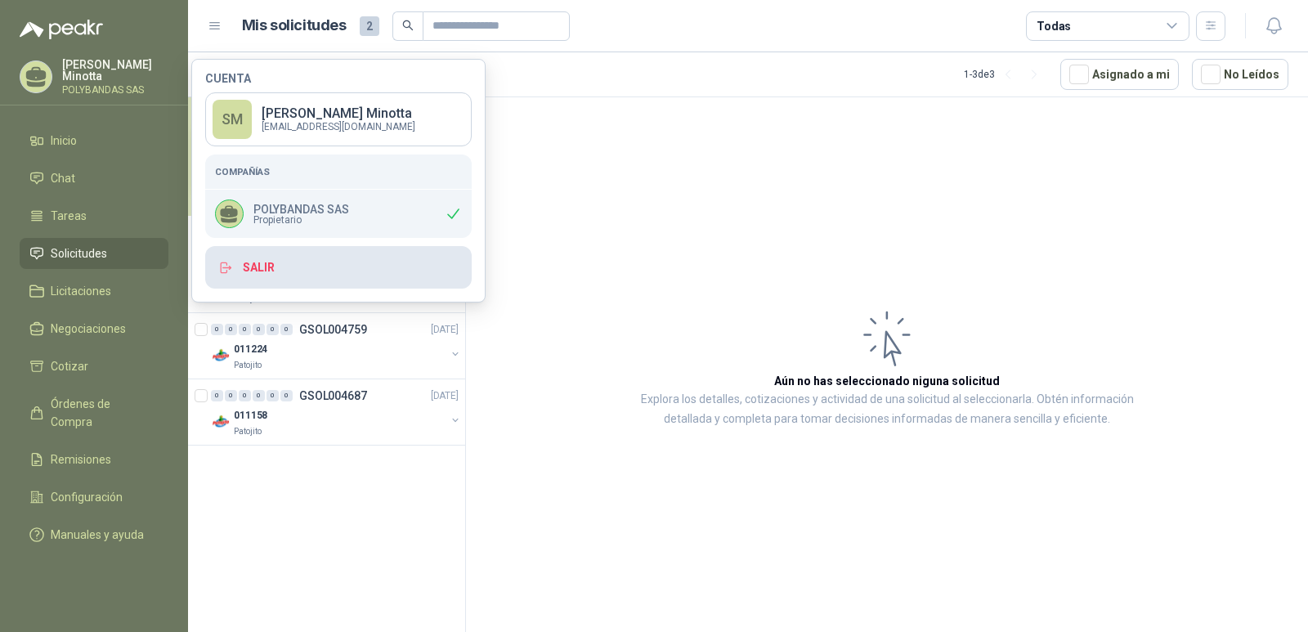
click at [268, 267] on button "Salir" at bounding box center [338, 267] width 267 height 43
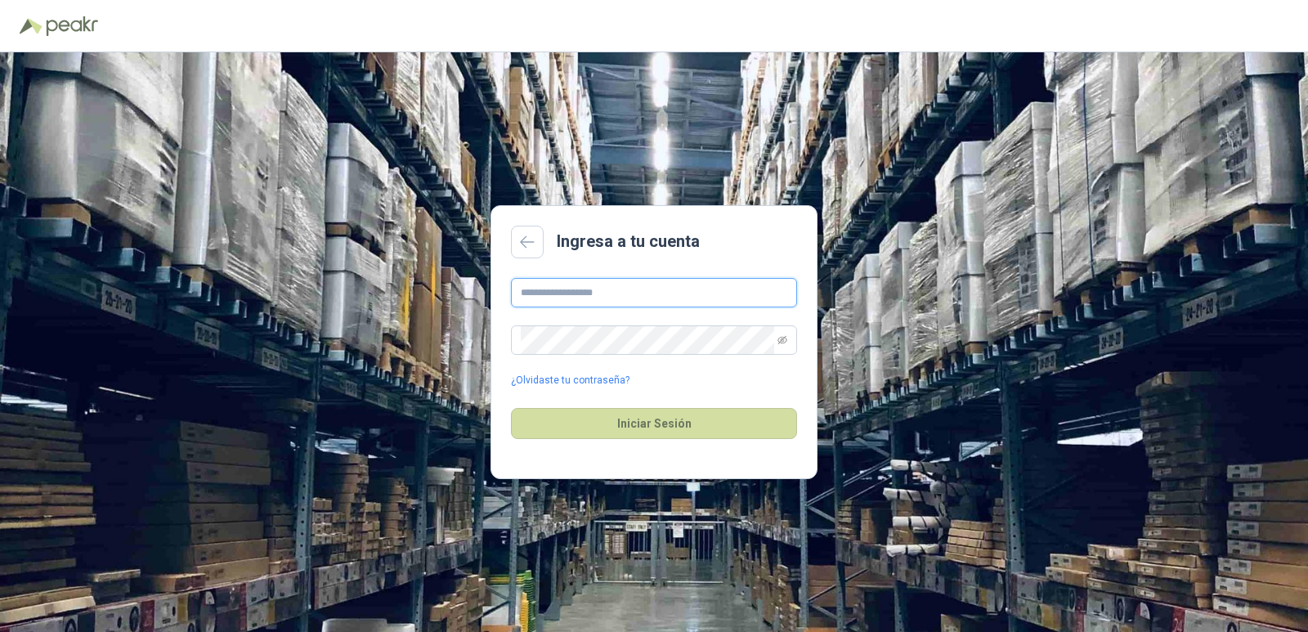
type input "**********"
click at [694, 427] on button "Iniciar Sesión" at bounding box center [654, 423] width 286 height 31
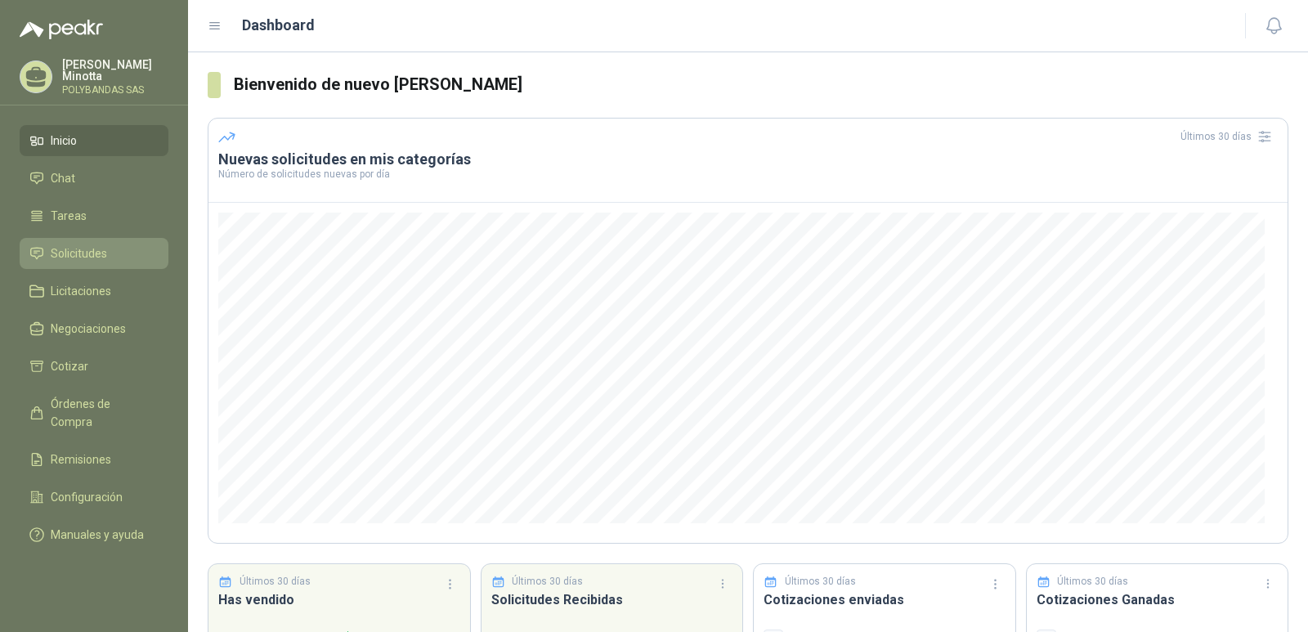
click at [94, 252] on span "Solicitudes" at bounding box center [79, 253] width 56 height 18
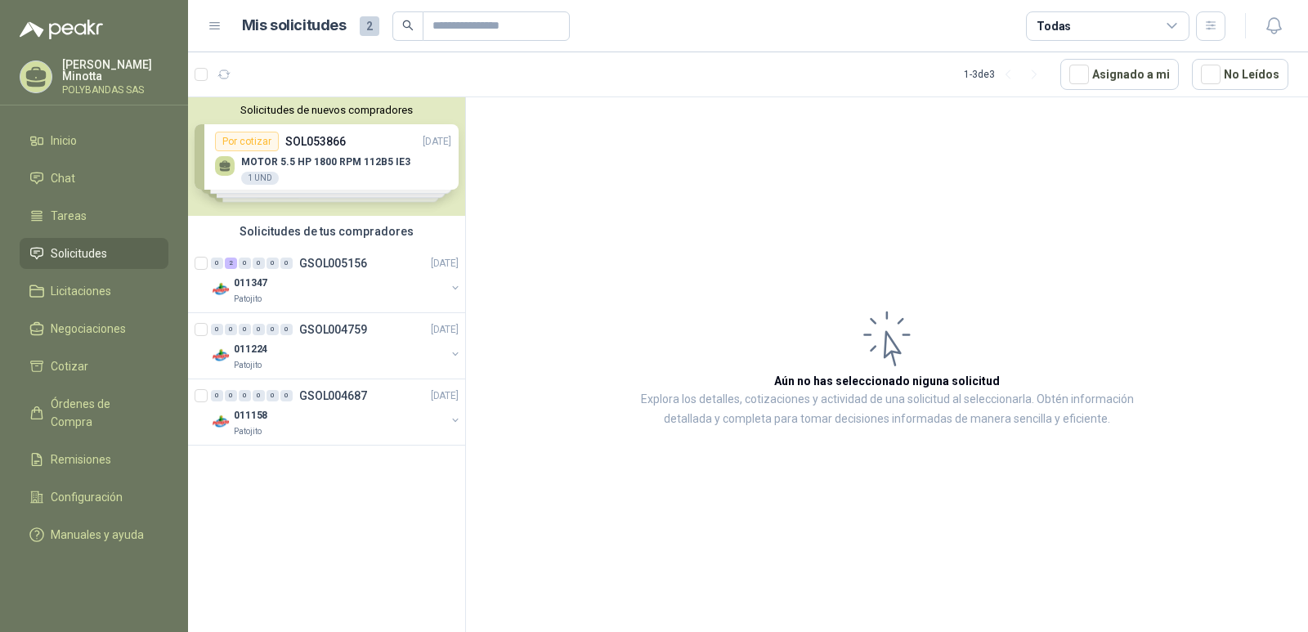
click at [873, 186] on article "Aún no has seleccionado niguna solicitud Explora los detalles, cotizaciones y a…" at bounding box center [887, 367] width 842 height 540
click at [64, 85] on p "POLYBANDAS SAS" at bounding box center [115, 90] width 106 height 10
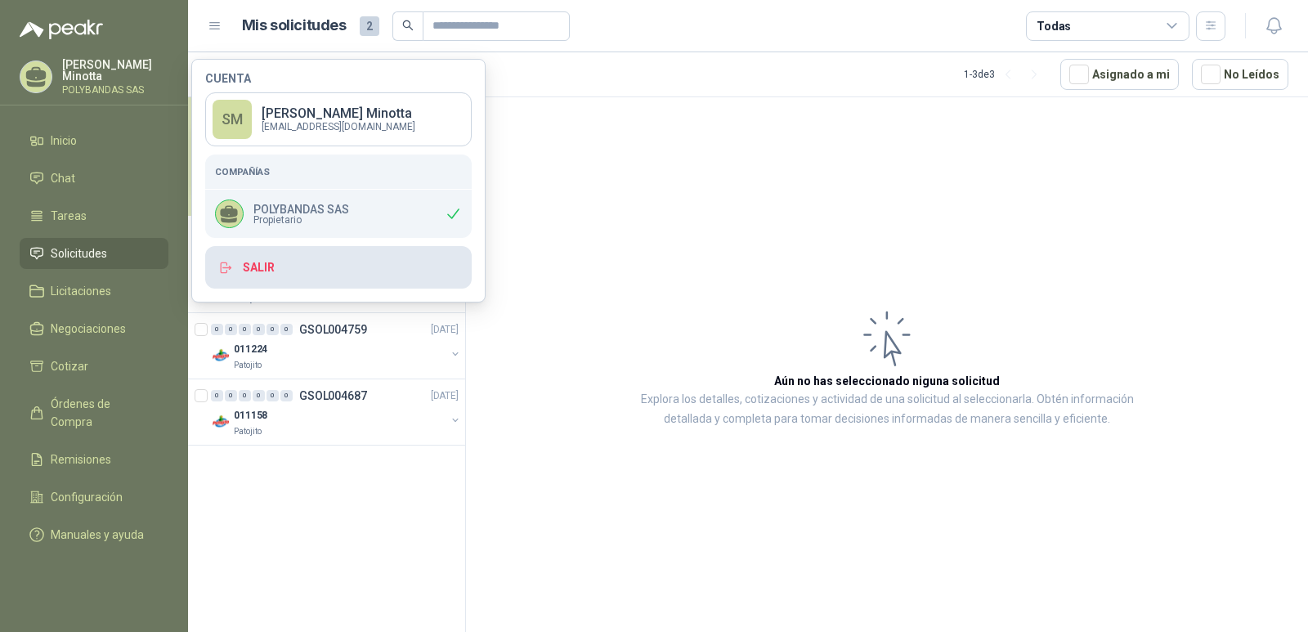
click at [296, 269] on button "Salir" at bounding box center [338, 267] width 267 height 43
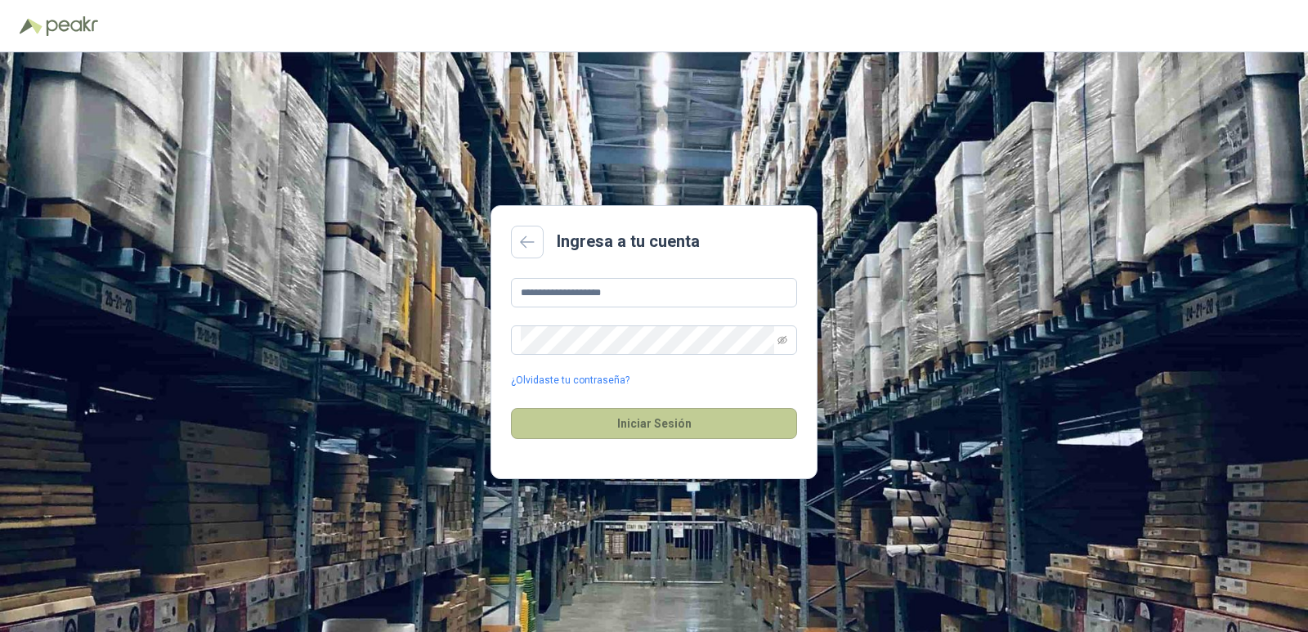
click at [663, 428] on button "Iniciar Sesión" at bounding box center [654, 423] width 286 height 31
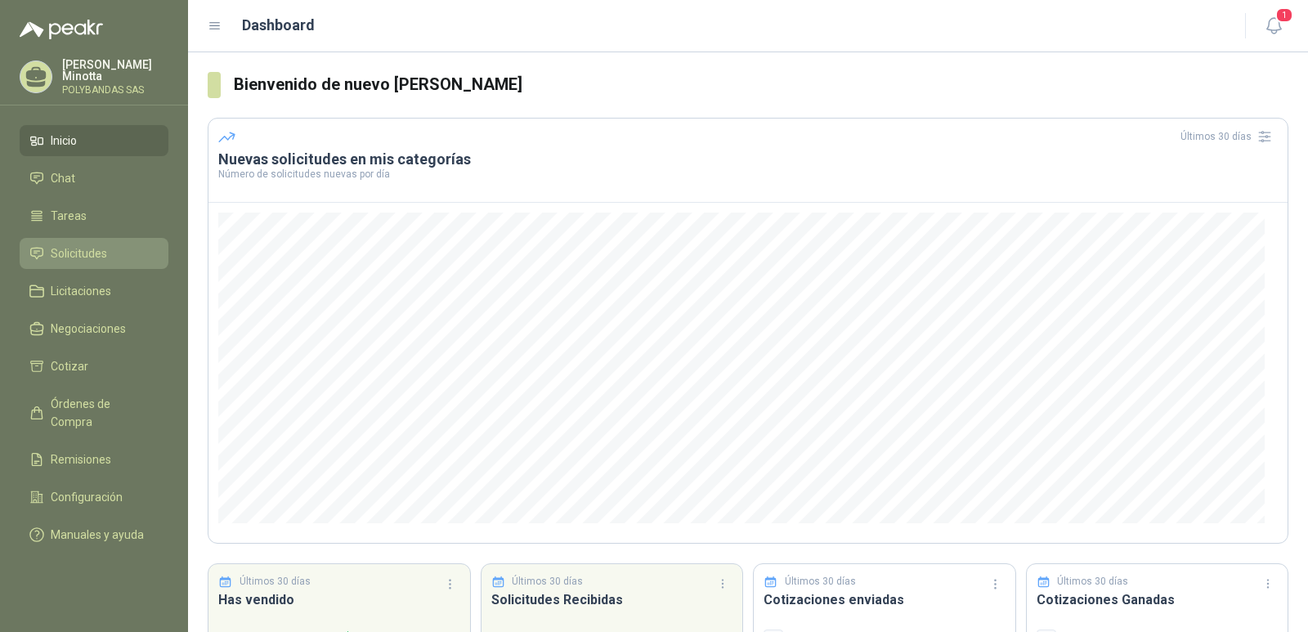
click at [90, 252] on span "Solicitudes" at bounding box center [79, 253] width 56 height 18
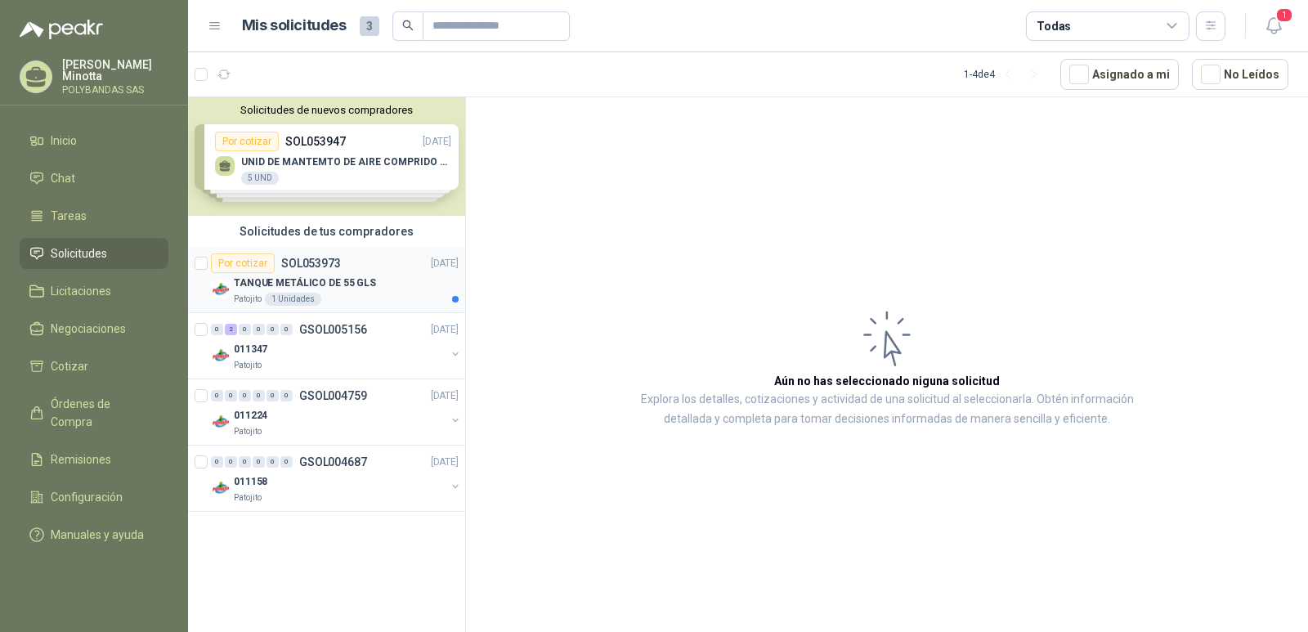
click at [258, 283] on p "TANQUE METÁLICO DE 55 GLS" at bounding box center [305, 284] width 142 height 16
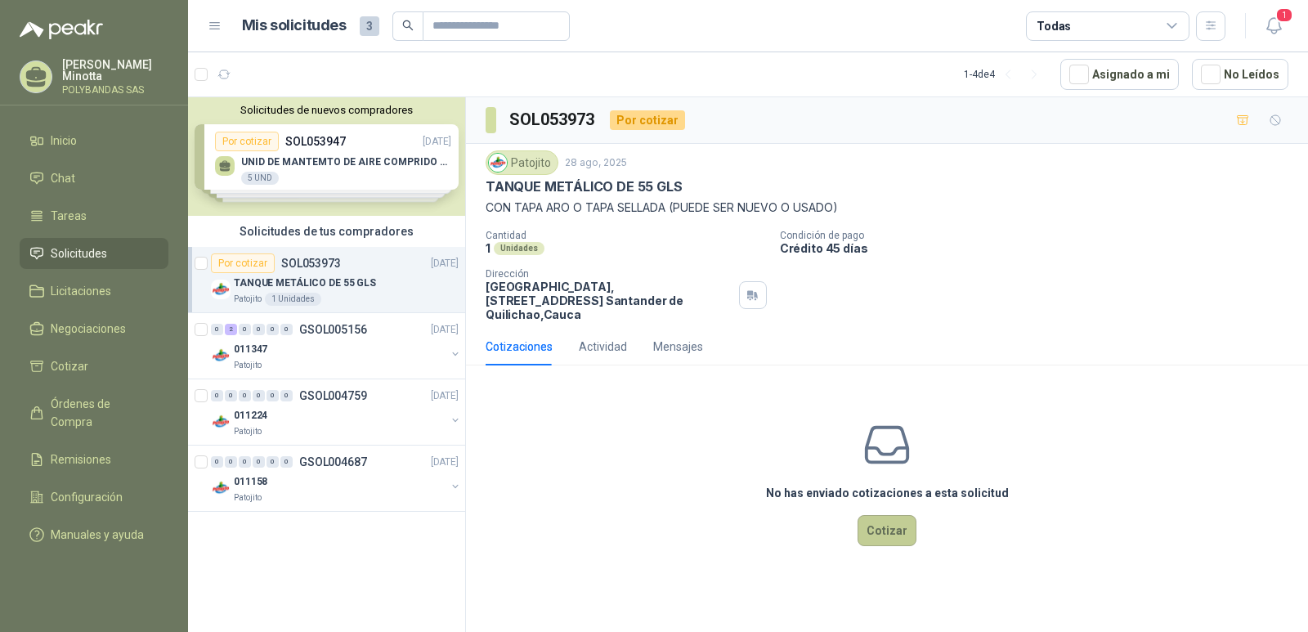
click at [868, 515] on button "Cotizar" at bounding box center [887, 530] width 59 height 31
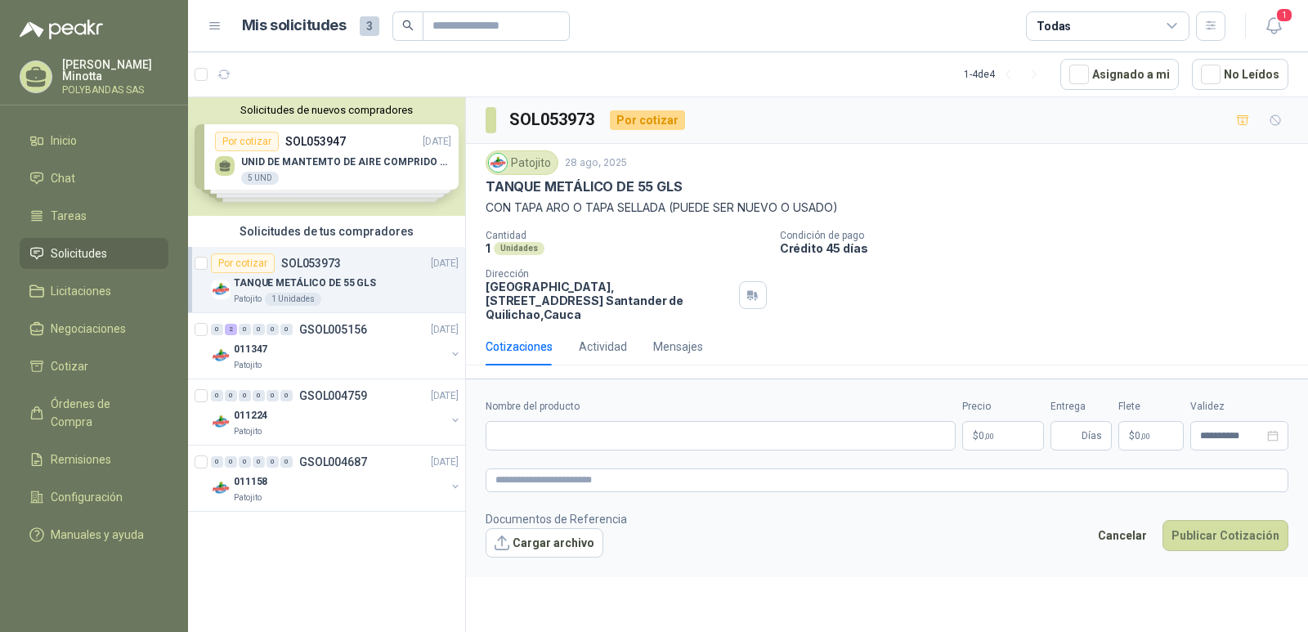
click at [325, 283] on p "TANQUE METÁLICO DE 55 GLS" at bounding box center [305, 284] width 142 height 16
click at [1279, 123] on icon "button" at bounding box center [1276, 120] width 10 height 10
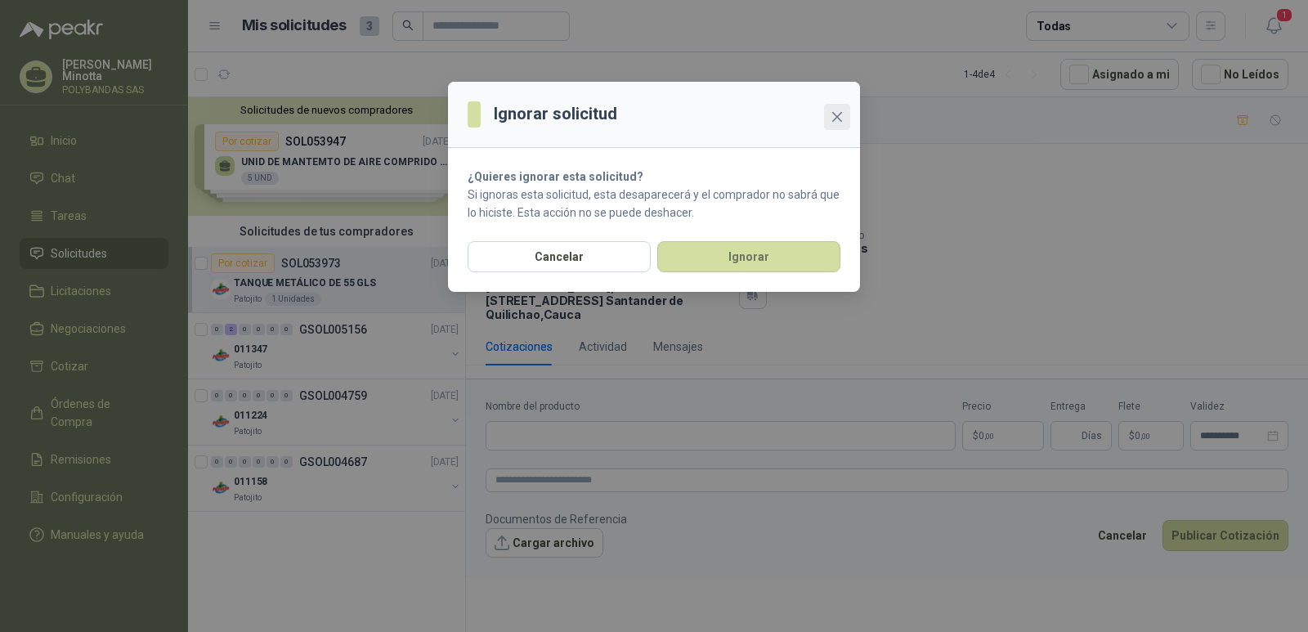
click at [837, 119] on icon "close" at bounding box center [837, 116] width 13 height 13
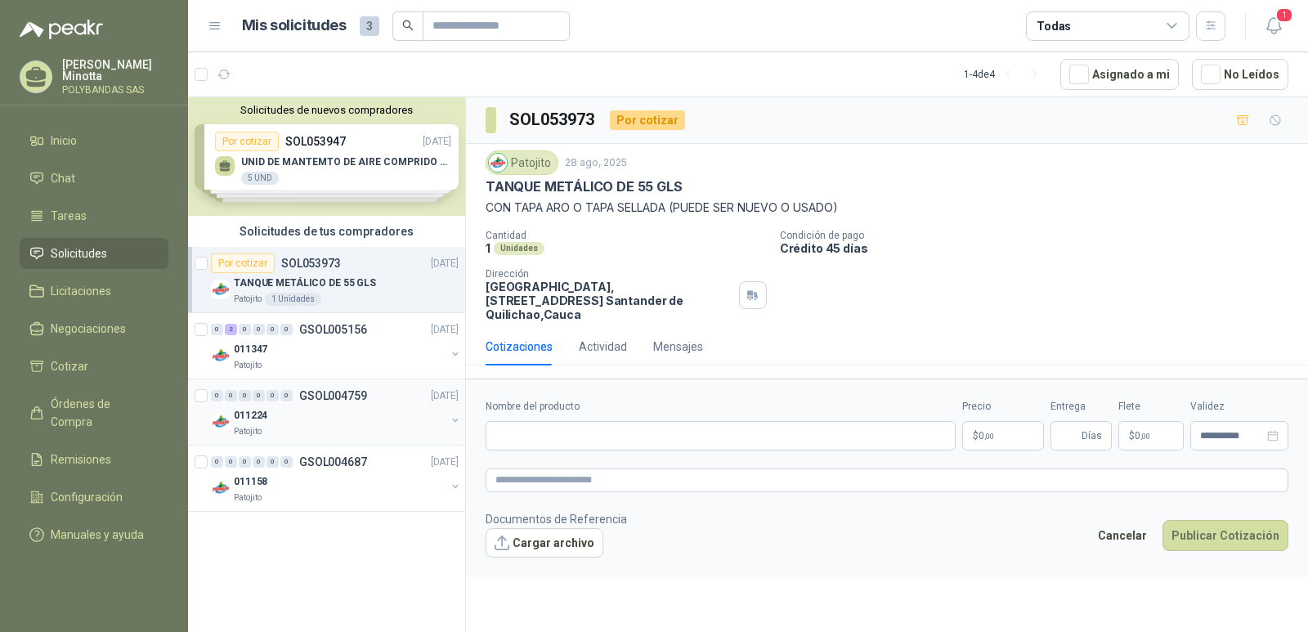
click at [313, 401] on p "GSOL004759" at bounding box center [333, 395] width 68 height 11
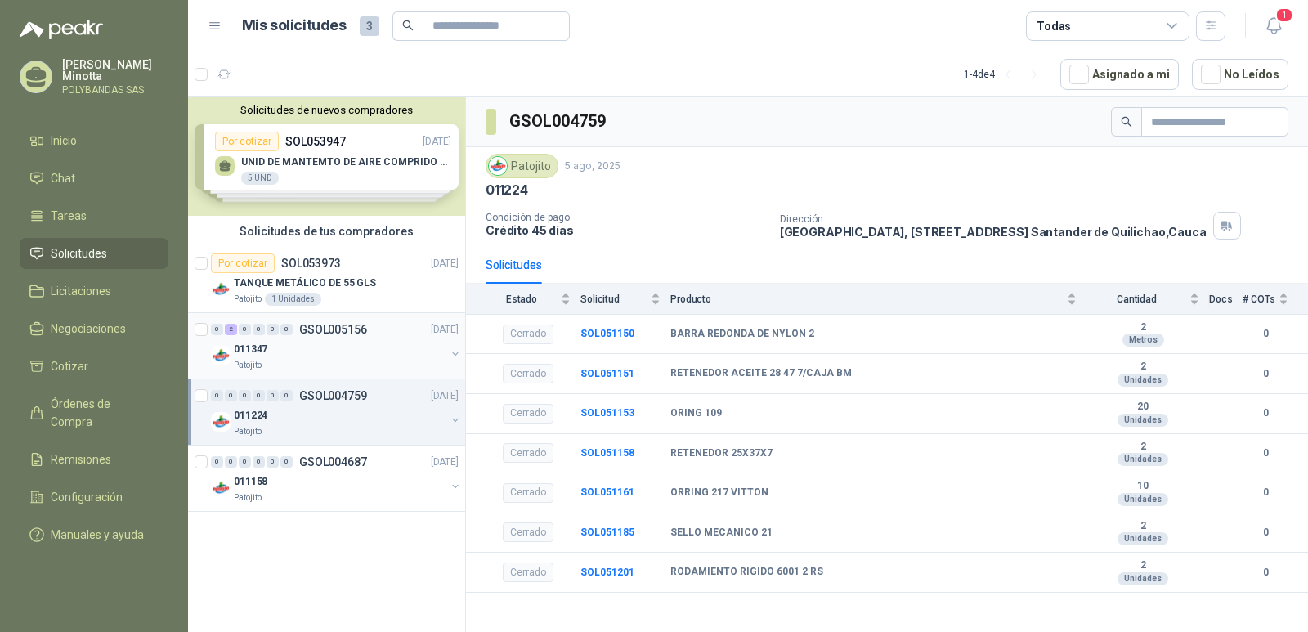
click at [303, 334] on p "GSOL005156" at bounding box center [333, 329] width 68 height 11
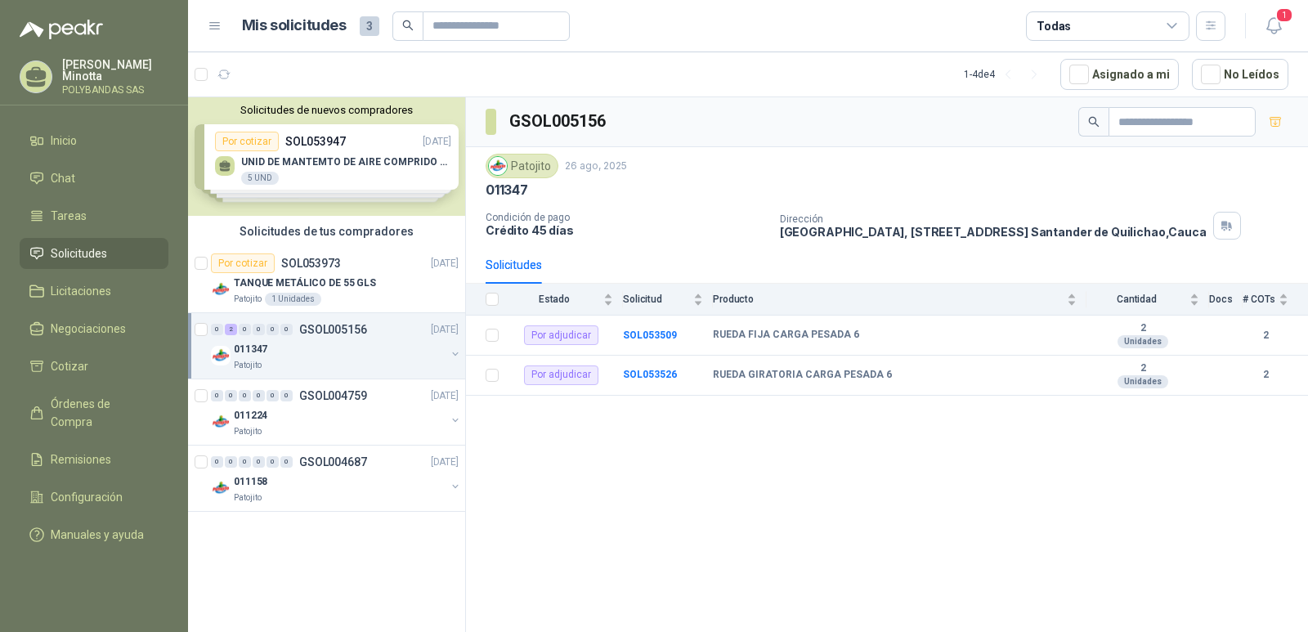
click at [313, 114] on button "Solicitudes de nuevos compradores" at bounding box center [327, 110] width 264 height 12
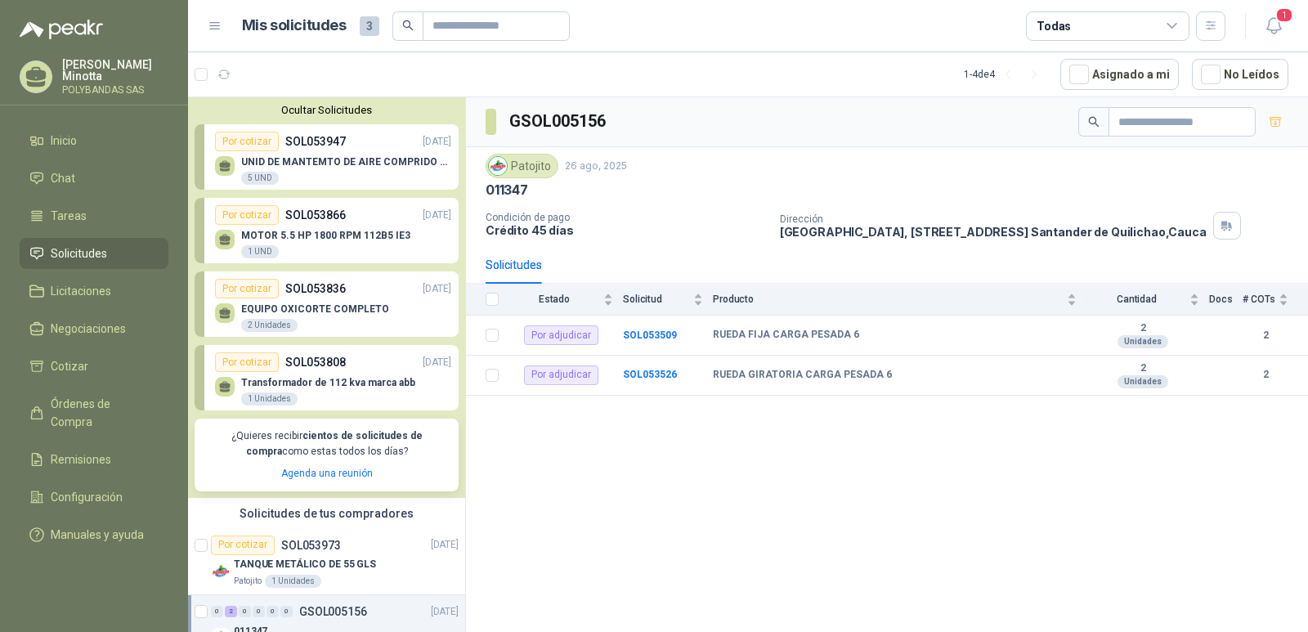
click at [313, 114] on button "Ocultar Solicitudes" at bounding box center [327, 110] width 264 height 12
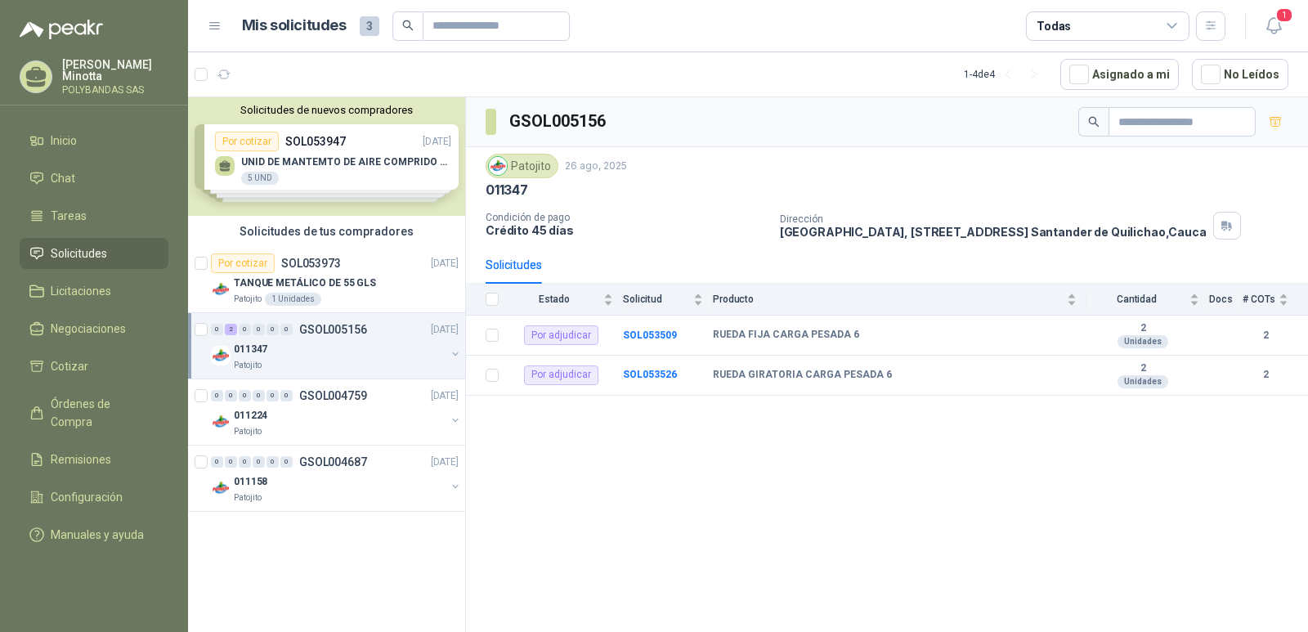
click at [321, 571] on div "Solicitudes de nuevos compradores Por cotizar SOL053947 [DATE] UNID DE MANTEMTO…" at bounding box center [327, 367] width 278 height 540
click at [289, 276] on p "TANQUE METÁLICO DE 55 GLS" at bounding box center [305, 284] width 142 height 16
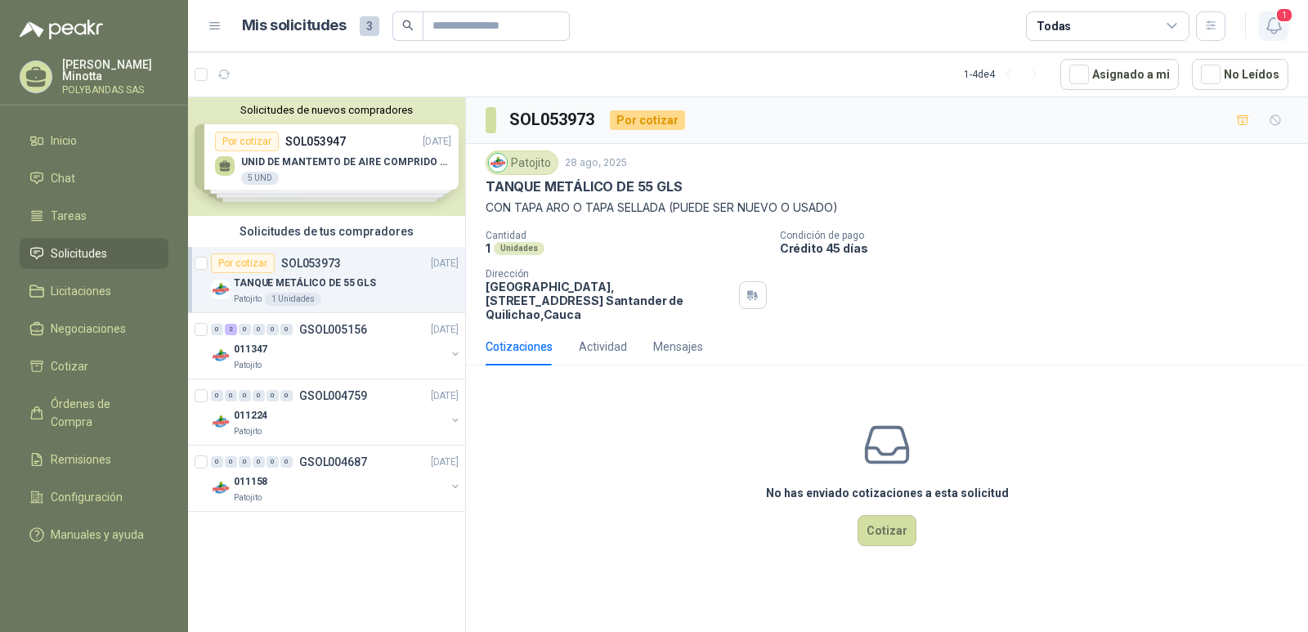
click at [1280, 21] on span "1" at bounding box center [1284, 15] width 18 height 16
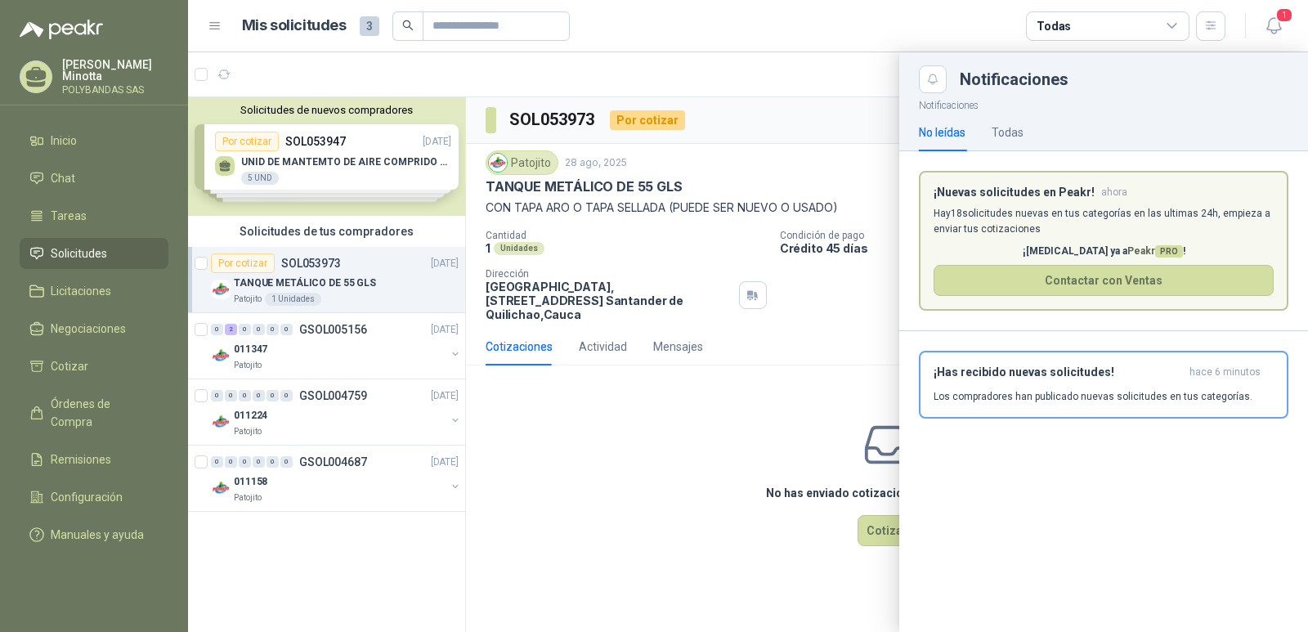
click at [708, 462] on div at bounding box center [748, 342] width 1120 height 580
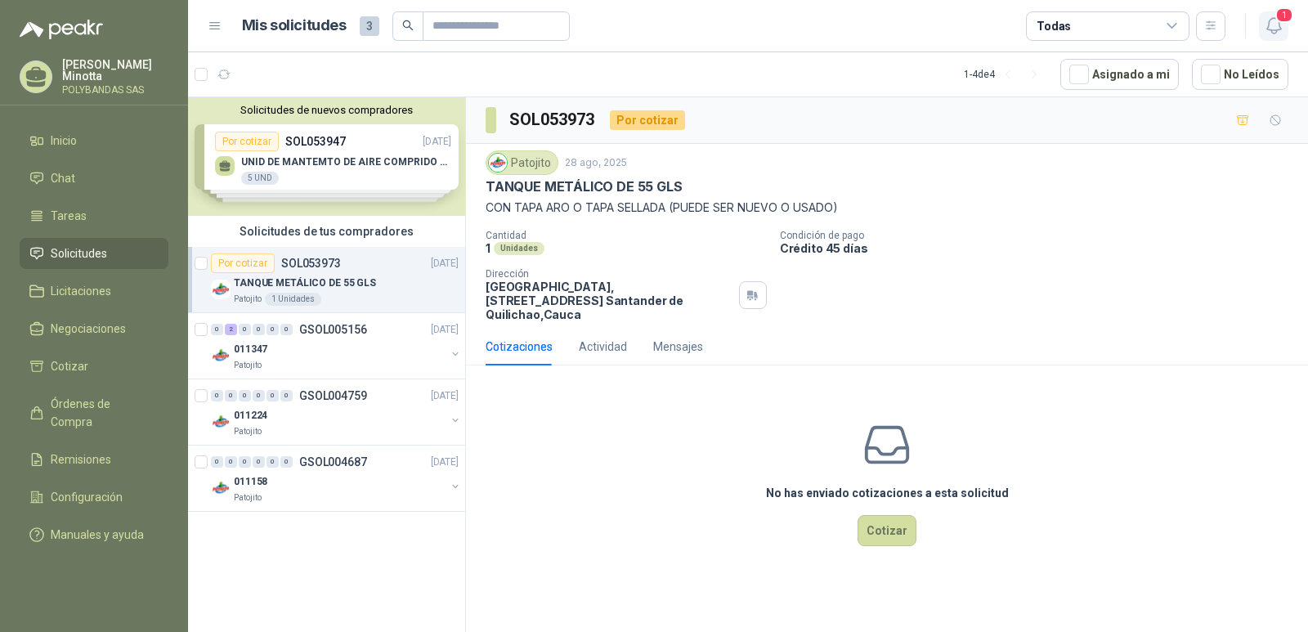
click at [1276, 29] on icon "button" at bounding box center [1274, 26] width 20 height 20
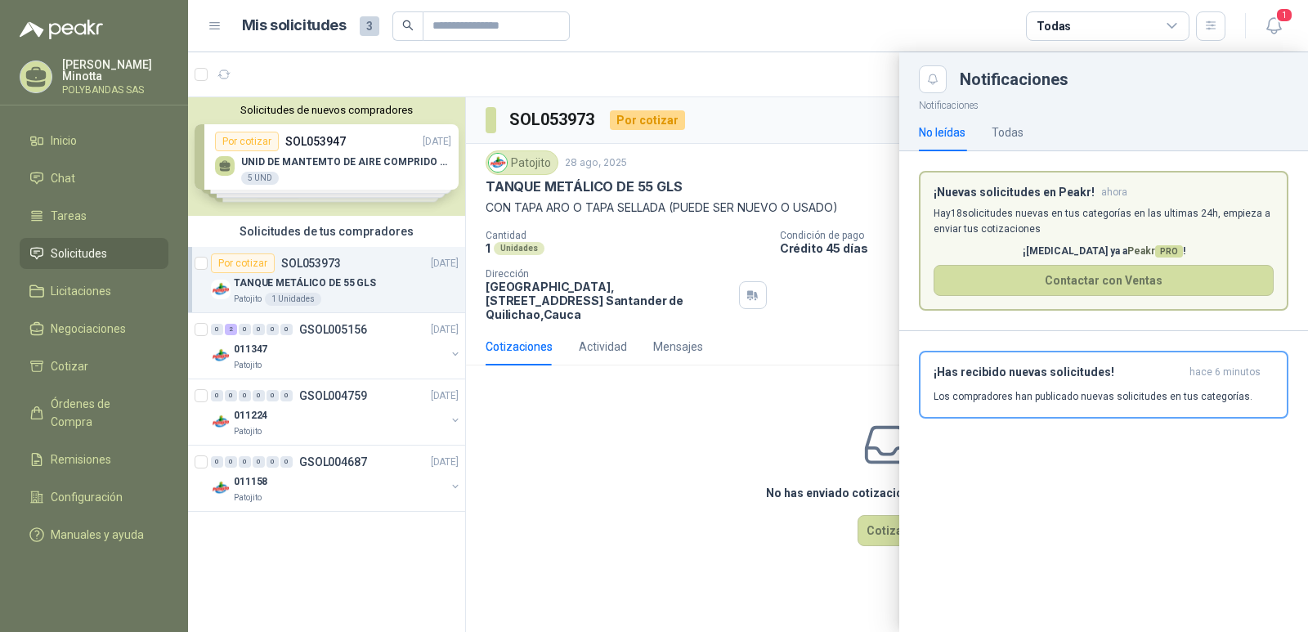
click at [690, 494] on div at bounding box center [748, 342] width 1120 height 580
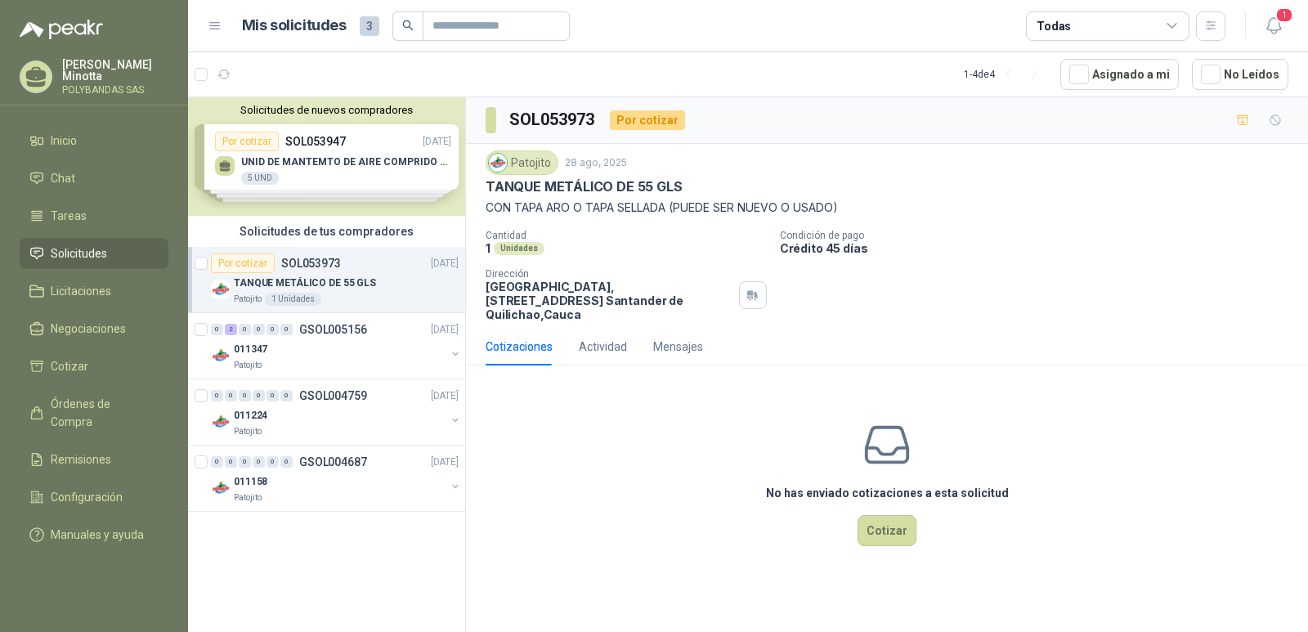
click at [75, 64] on p "[PERSON_NAME]" at bounding box center [115, 70] width 106 height 23
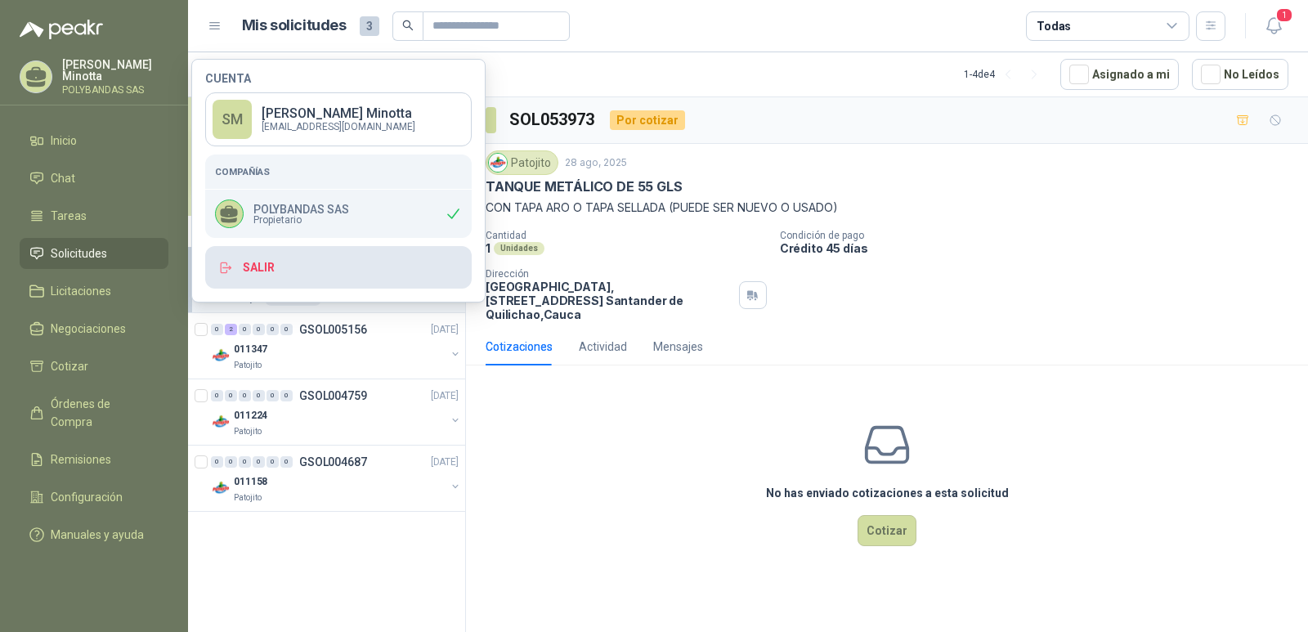
click at [249, 276] on button "Salir" at bounding box center [338, 267] width 267 height 43
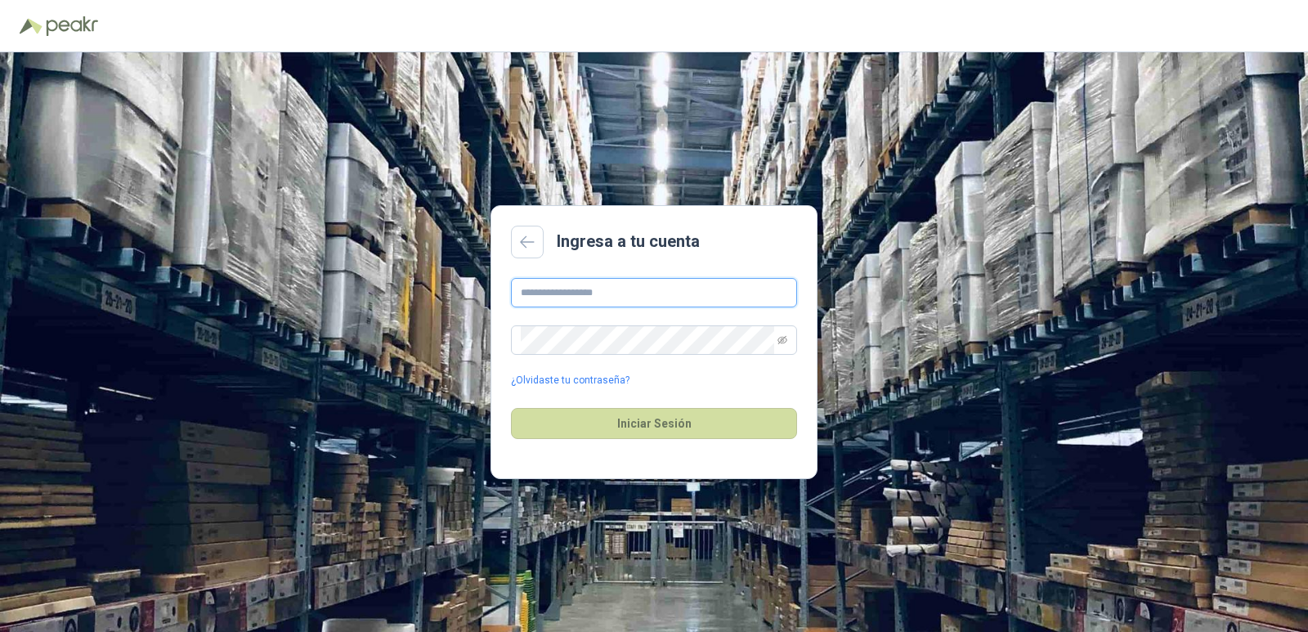
type input "**********"
click at [661, 426] on button "Iniciar Sesión" at bounding box center [654, 423] width 286 height 31
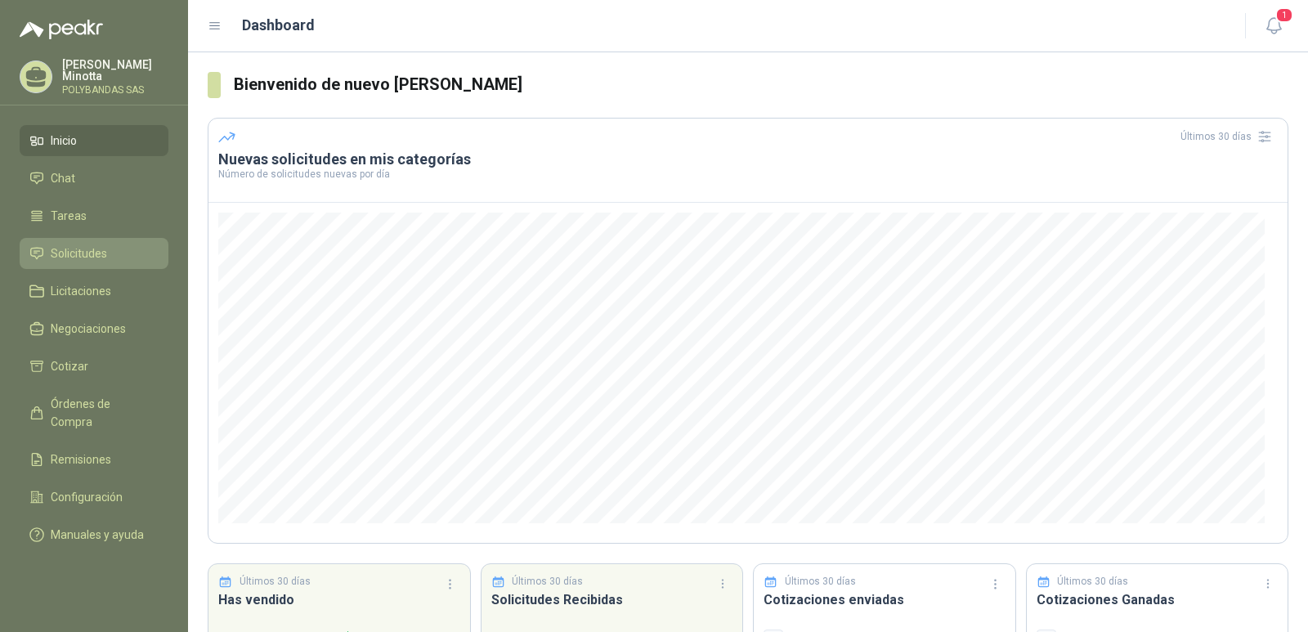
click at [84, 264] on link "Solicitudes" at bounding box center [94, 253] width 149 height 31
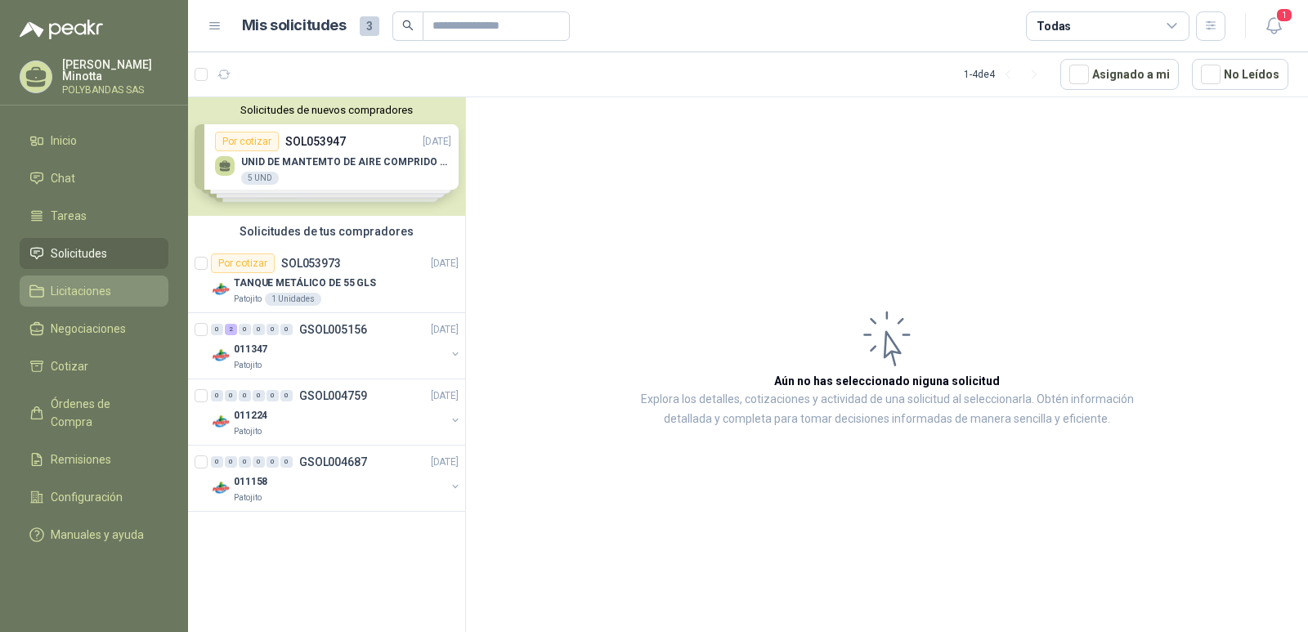
click at [74, 294] on span "Licitaciones" at bounding box center [81, 291] width 61 height 18
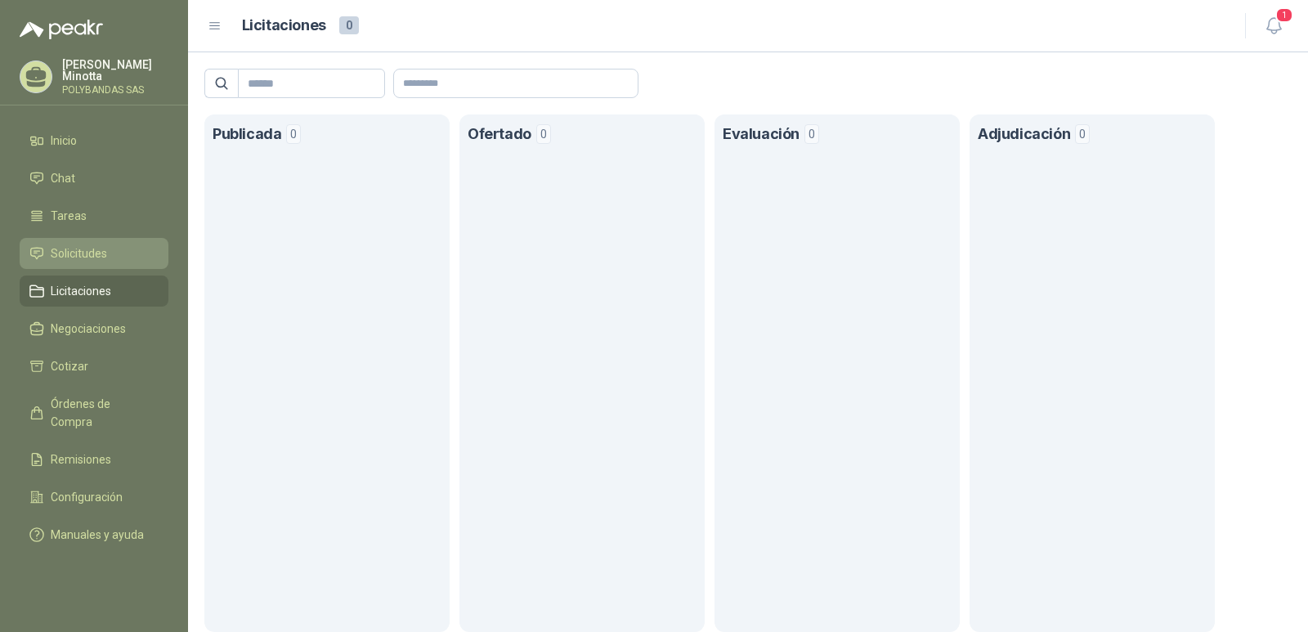
click at [74, 262] on link "Solicitudes" at bounding box center [94, 253] width 149 height 31
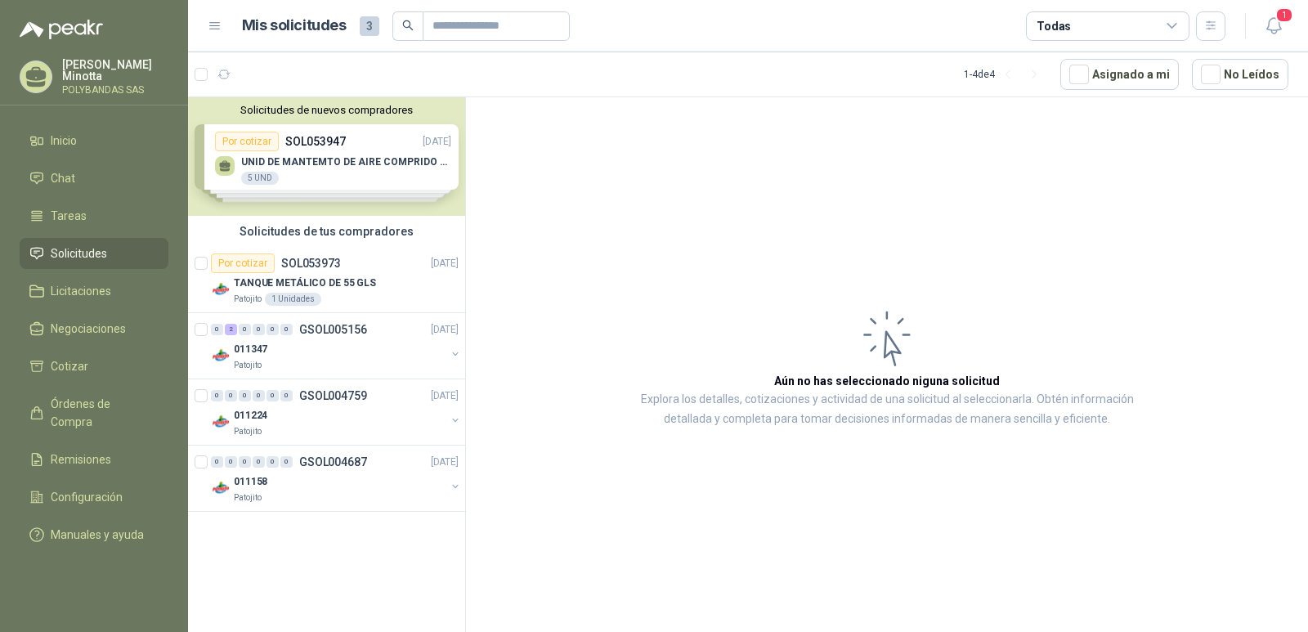
click at [334, 104] on button "Solicitudes de nuevos compradores" at bounding box center [327, 110] width 264 height 12
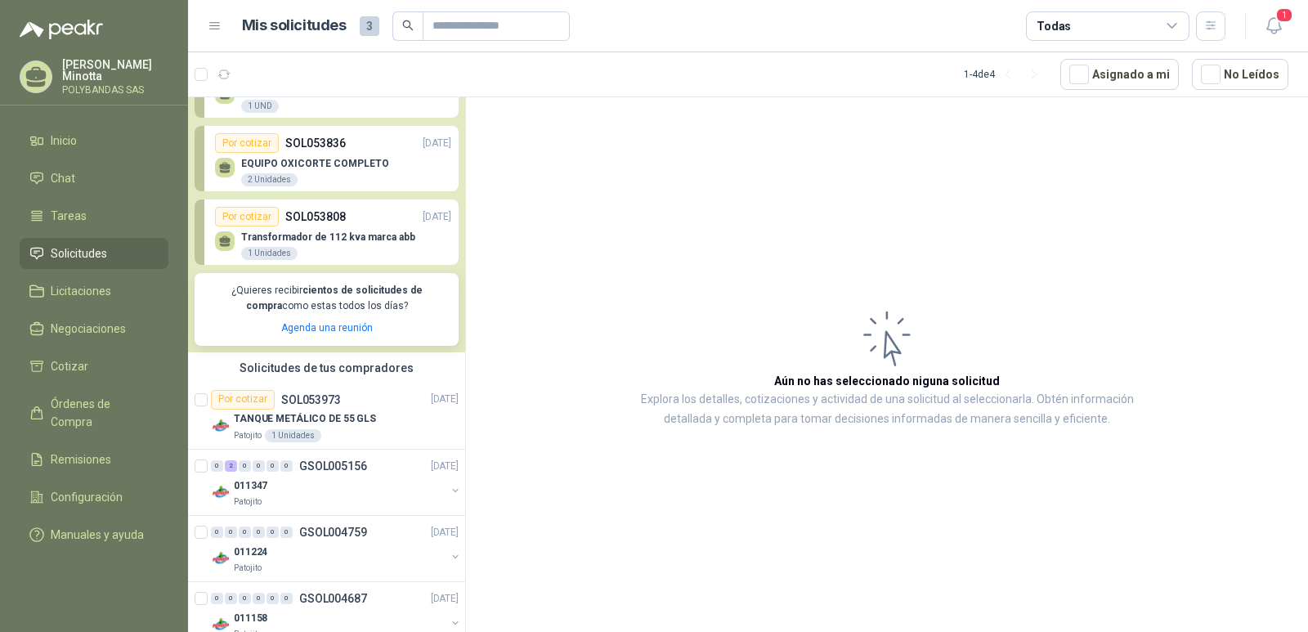
scroll to position [180, 0]
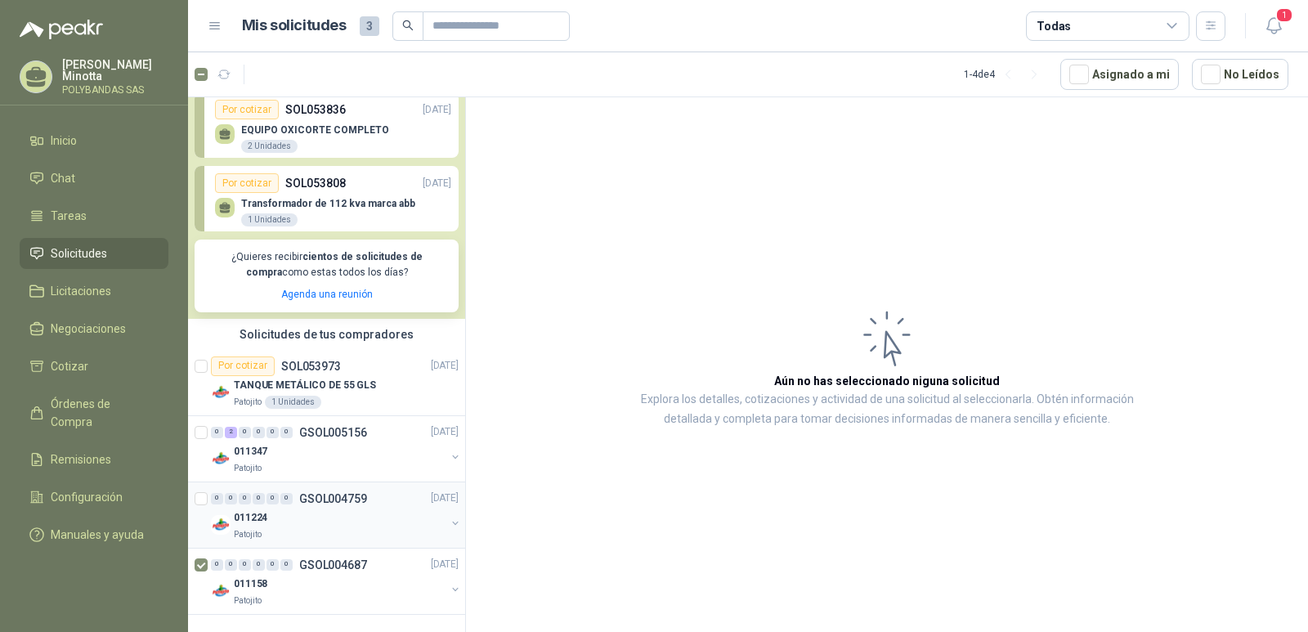
click at [200, 505] on div at bounding box center [203, 515] width 16 height 52
click at [82, 65] on p "[PERSON_NAME]" at bounding box center [115, 70] width 106 height 23
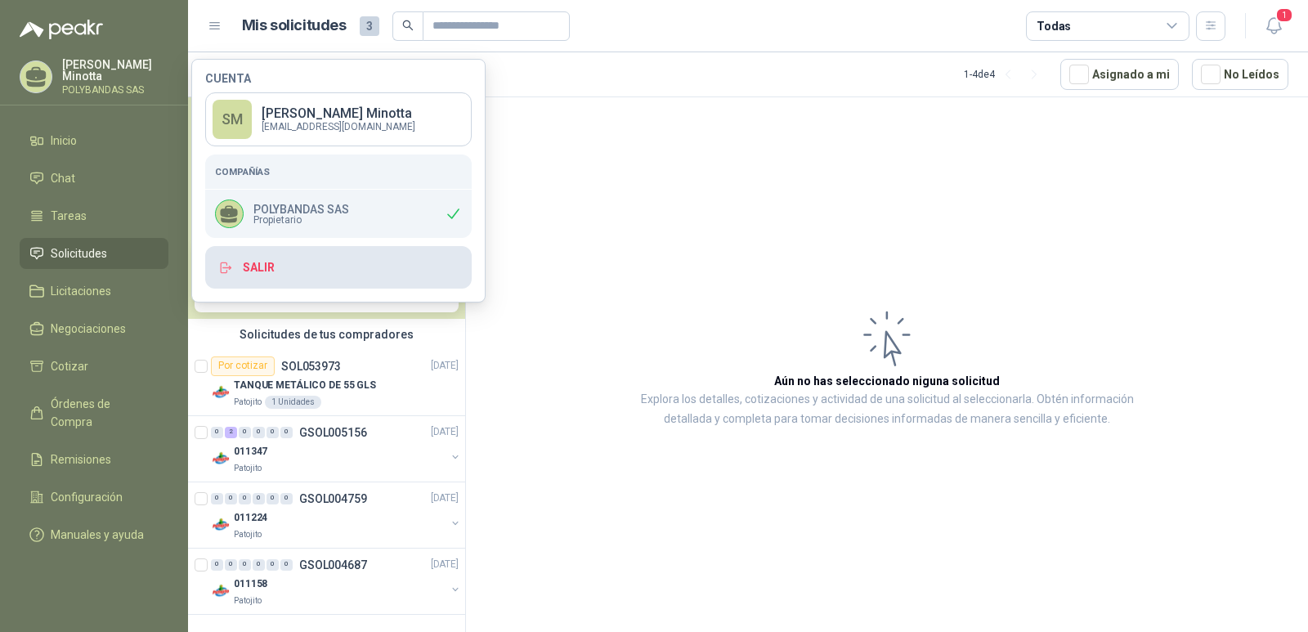
click at [306, 271] on button "Salir" at bounding box center [338, 267] width 267 height 43
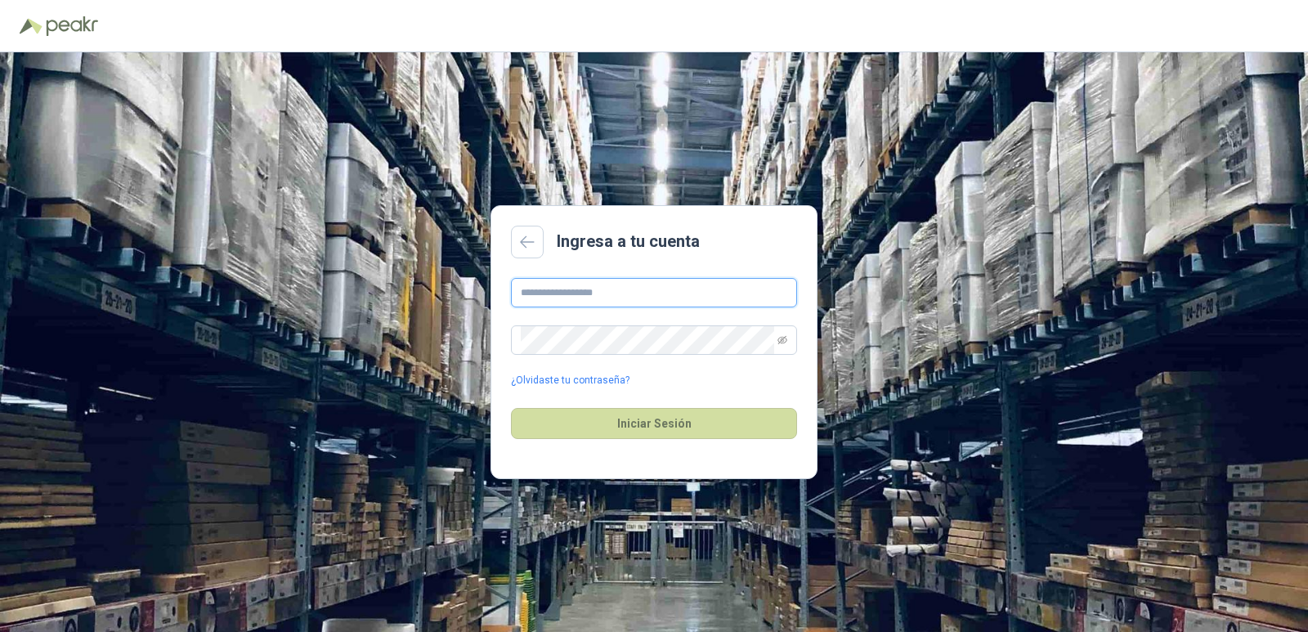
type input "**********"
click at [663, 425] on button "Iniciar Sesión" at bounding box center [654, 423] width 286 height 31
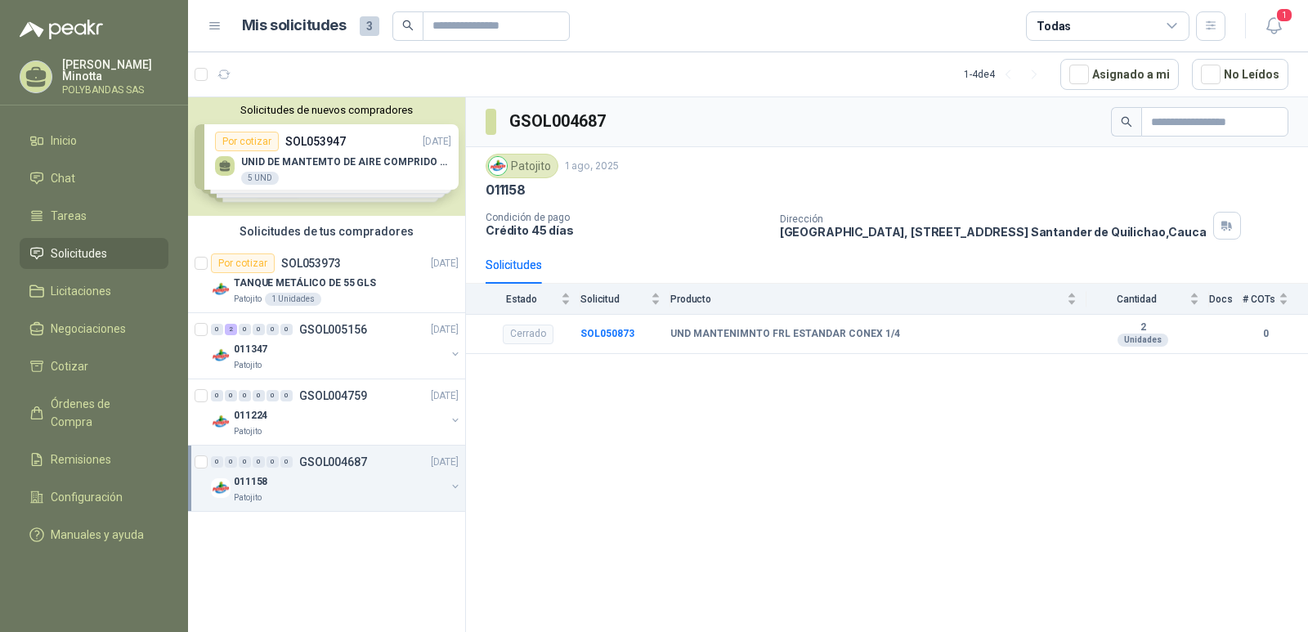
click at [79, 70] on p "[PERSON_NAME]" at bounding box center [115, 70] width 106 height 23
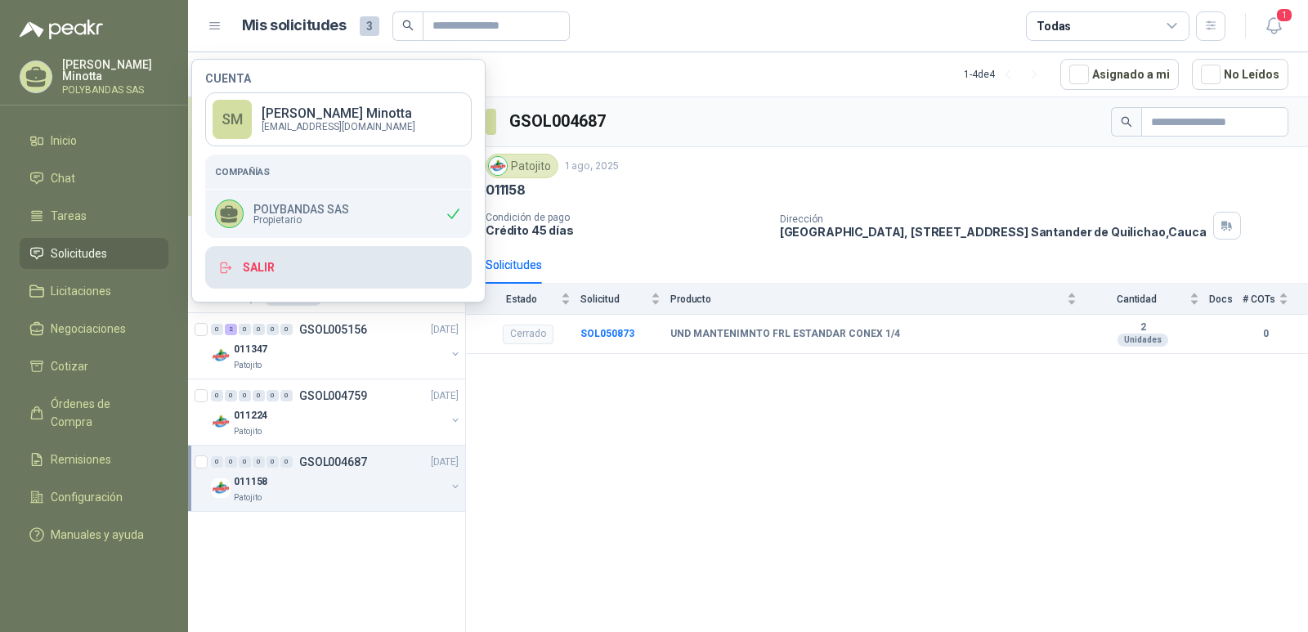
click at [253, 272] on button "Salir" at bounding box center [338, 267] width 267 height 43
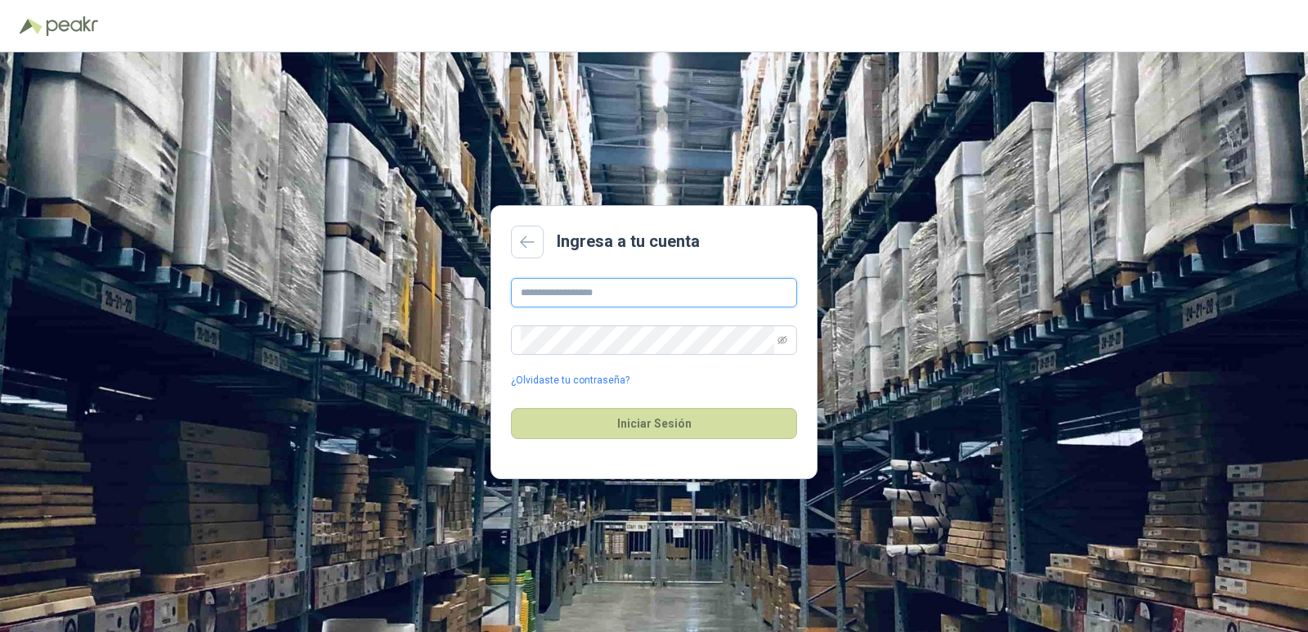
type input "**********"
